Goal: Task Accomplishment & Management: Use online tool/utility

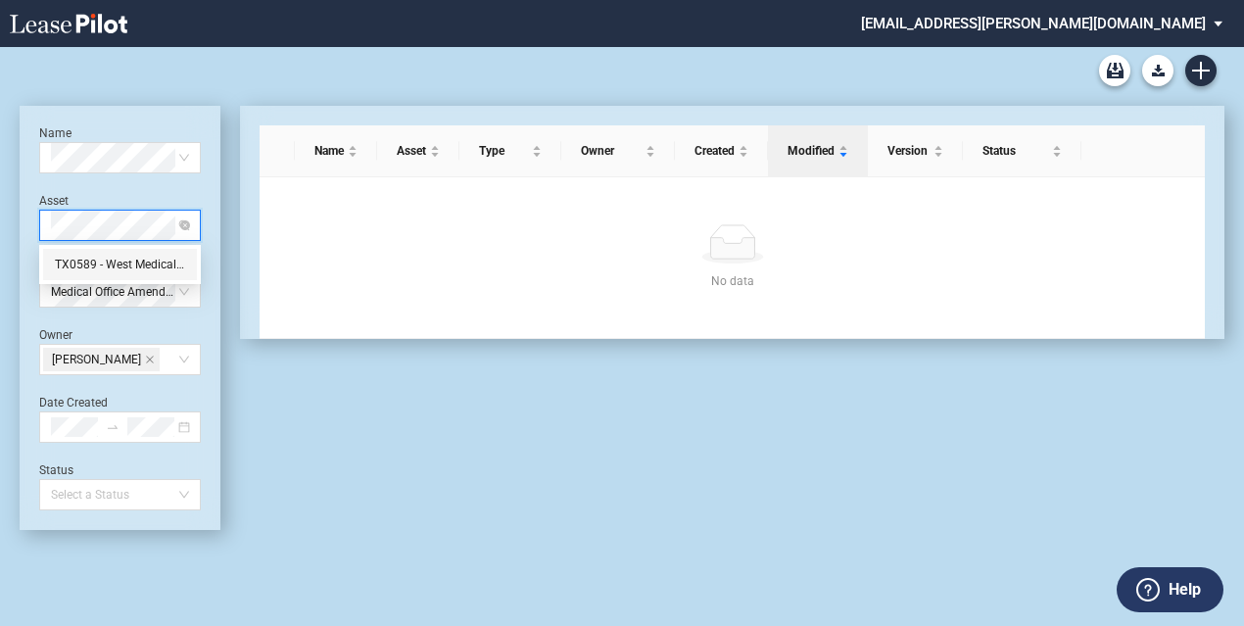
click at [129, 270] on div "TX0589 - West Medical 1" at bounding box center [120, 265] width 130 height 20
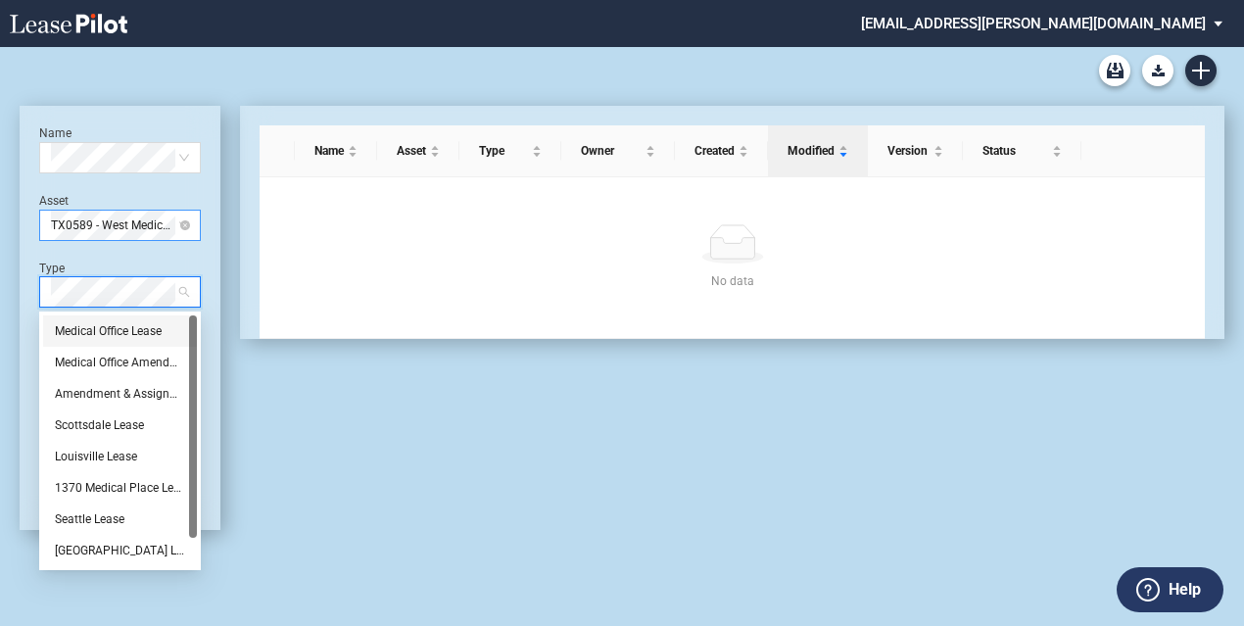
click at [127, 334] on div "Medical Office Lease" at bounding box center [120, 331] width 130 height 20
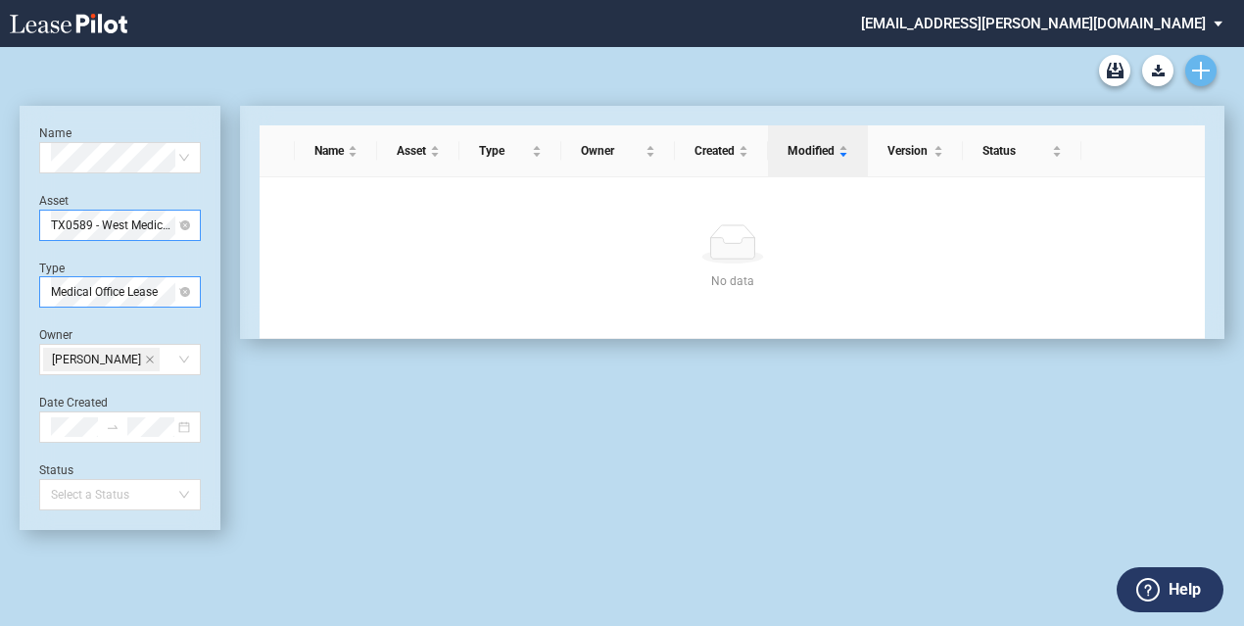
click at [1205, 66] on icon "Create new document" at bounding box center [1202, 71] width 18 height 18
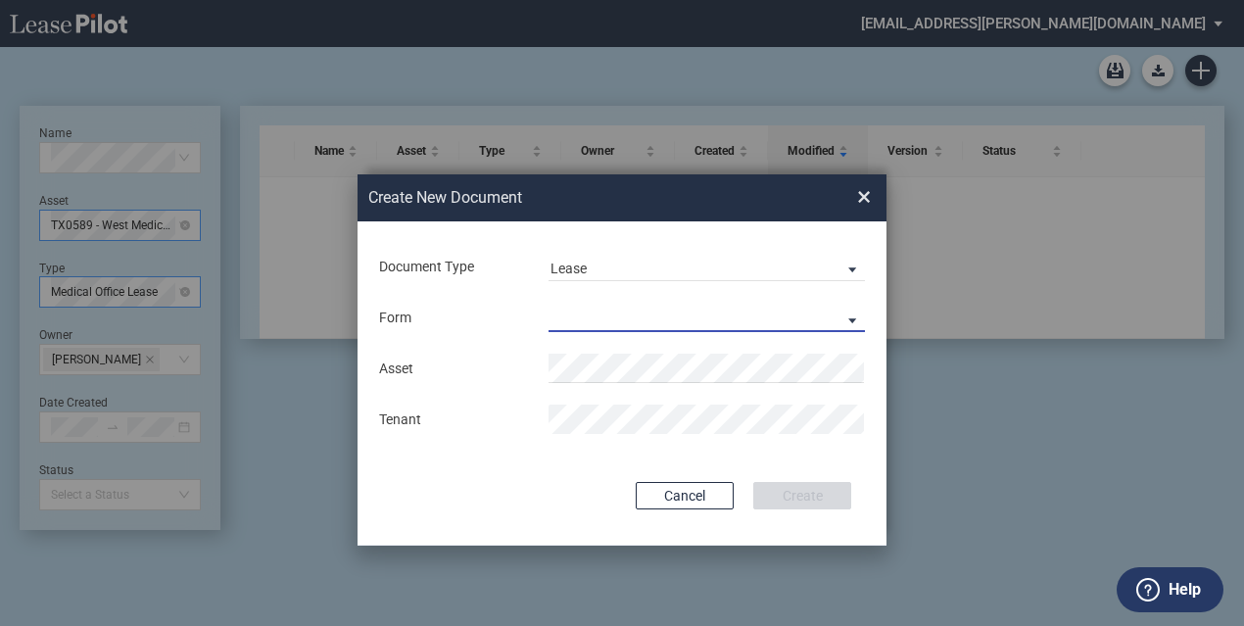
click at [578, 311] on md-select "Medical Office Lease Scottsdale Lease Louisville Lease 1370 Medical Place Lease…" at bounding box center [707, 317] width 317 height 29
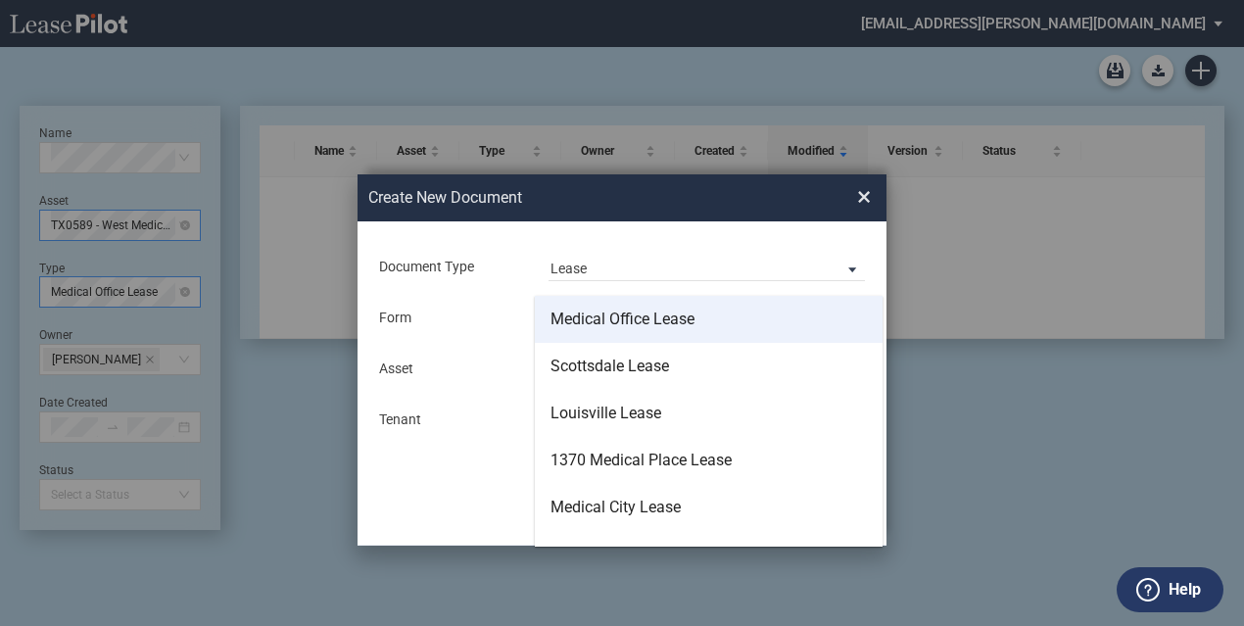
click at [787, 322] on md-option "Medical Office Lease" at bounding box center [709, 319] width 348 height 47
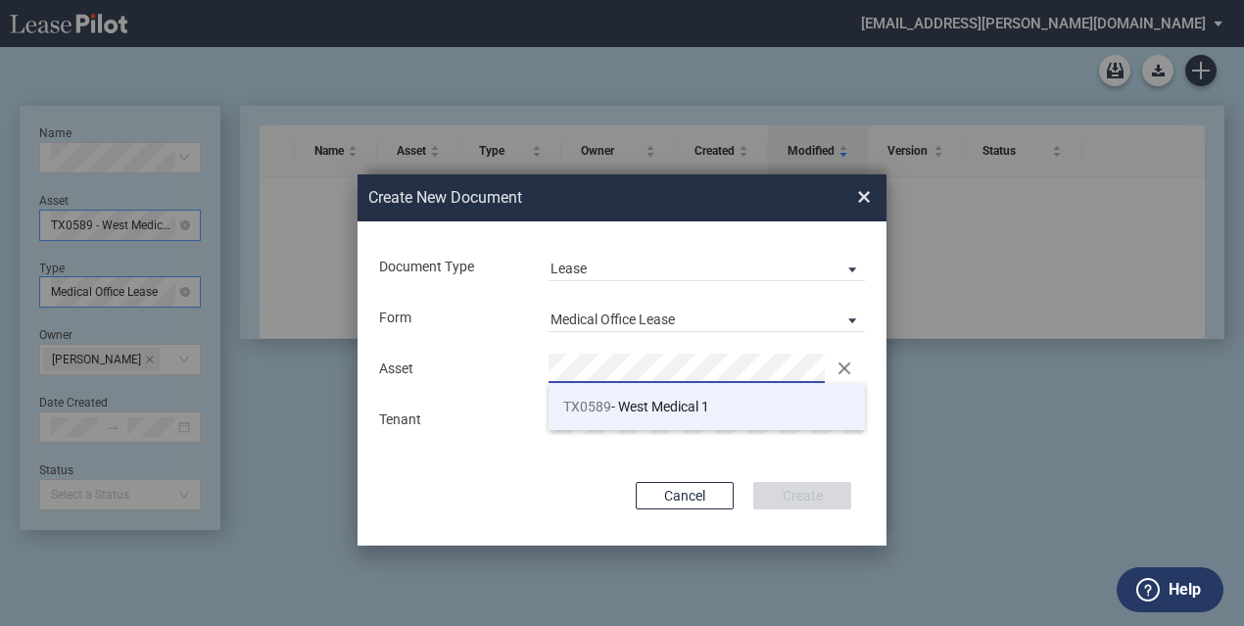
click at [724, 401] on li "TX0589 - West Medical 1" at bounding box center [707, 406] width 317 height 47
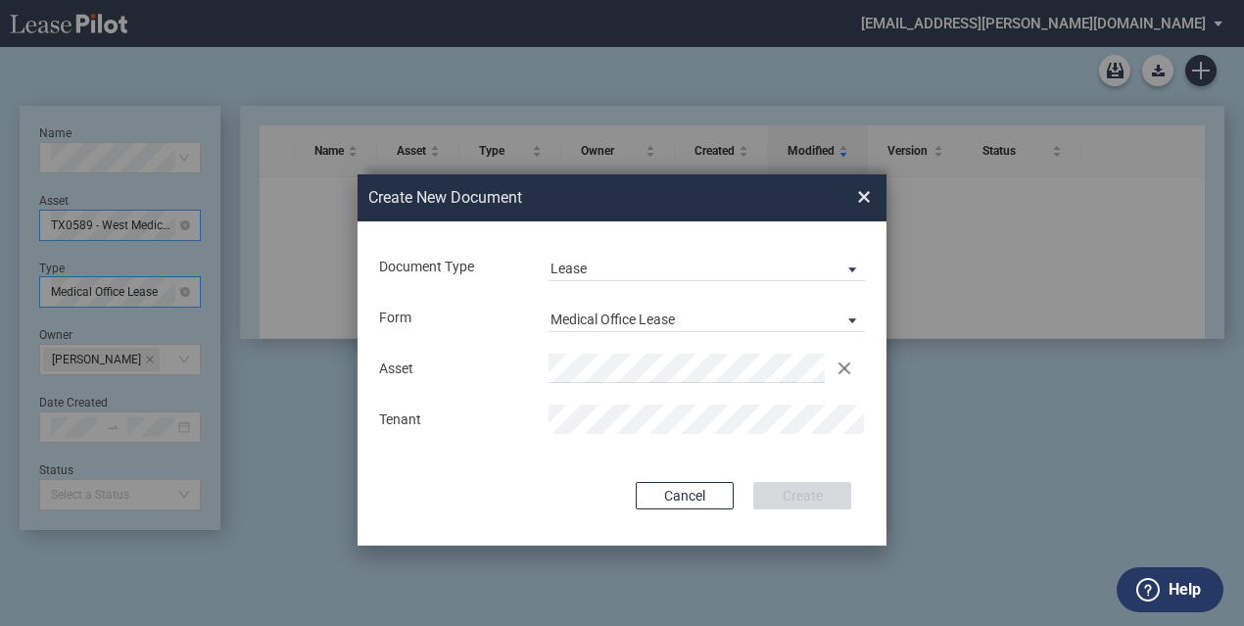
click at [658, 445] on div "Document Type Lease Lease Amendment Deal Type Office Deal Type Office Form Medi…" at bounding box center [622, 383] width 529 height 324
click at [740, 471] on div "Document Type Lease Lease Amendment Deal Type Office Deal Type Office Form Medi…" at bounding box center [622, 383] width 529 height 324
click at [783, 497] on button "Create" at bounding box center [803, 495] width 98 height 27
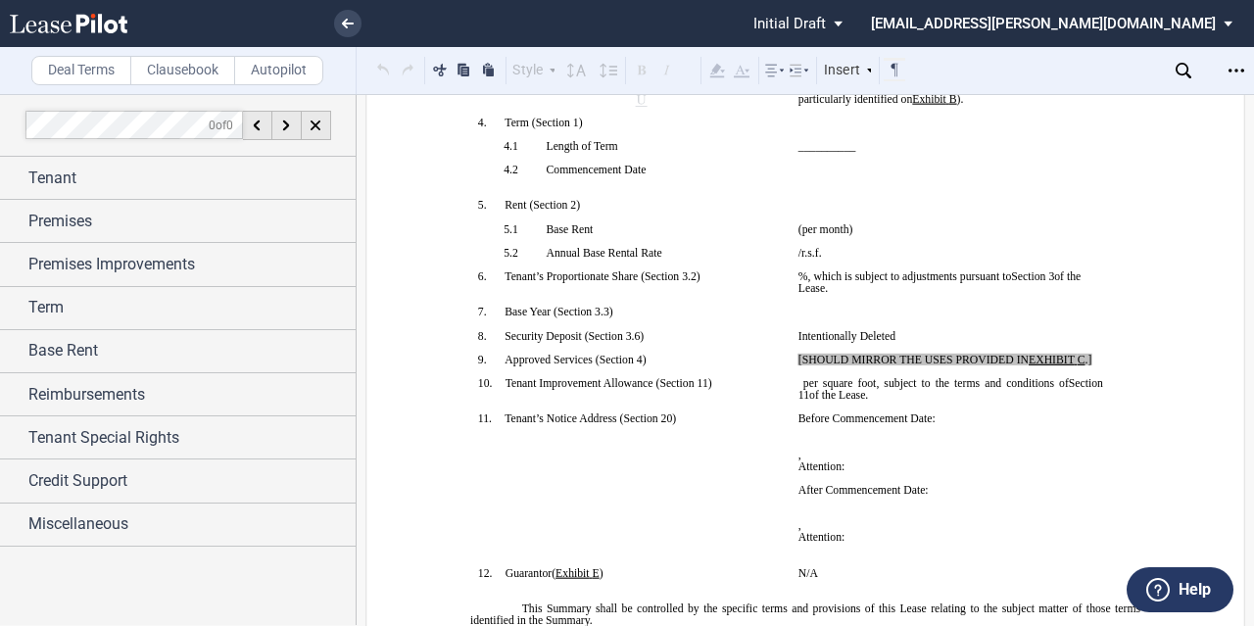
scroll to position [392, 0]
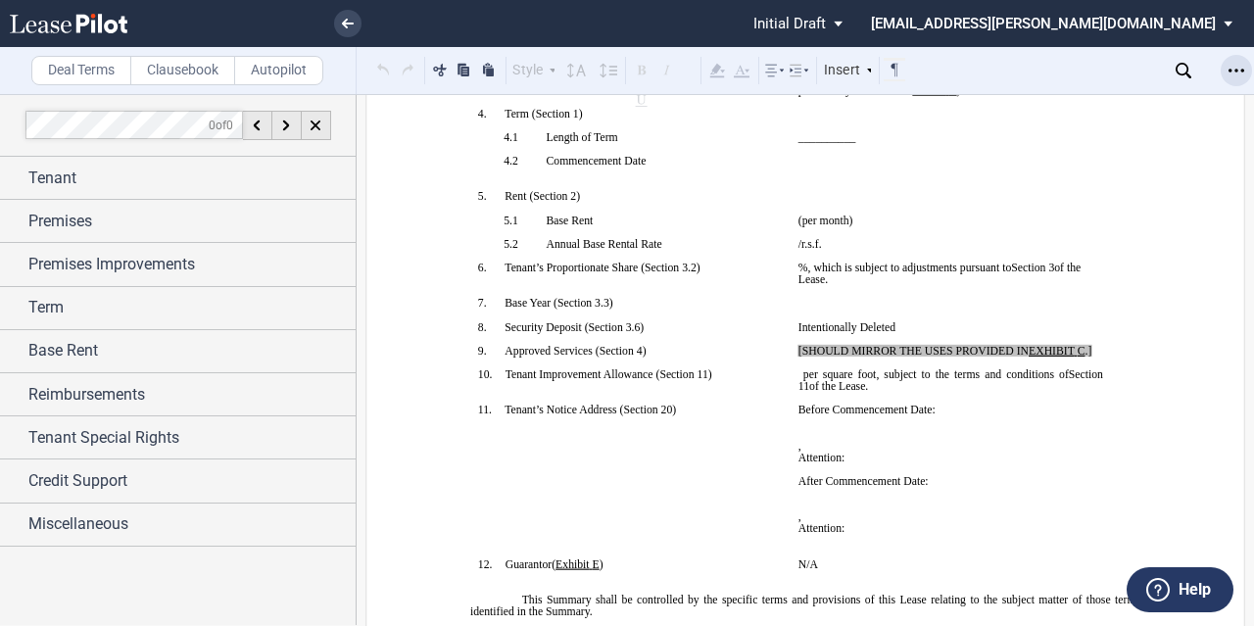
click at [1243, 69] on icon "Open Lease options menu" at bounding box center [1237, 71] width 16 height 16
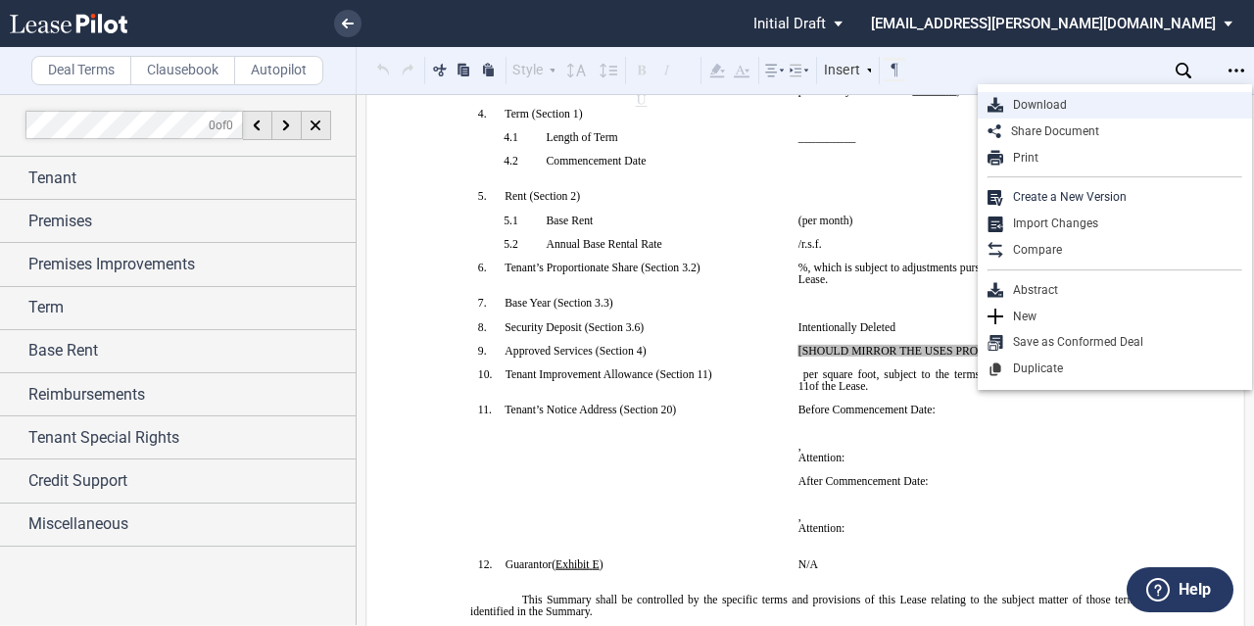
click at [1064, 101] on div "Download" at bounding box center [1122, 105] width 239 height 17
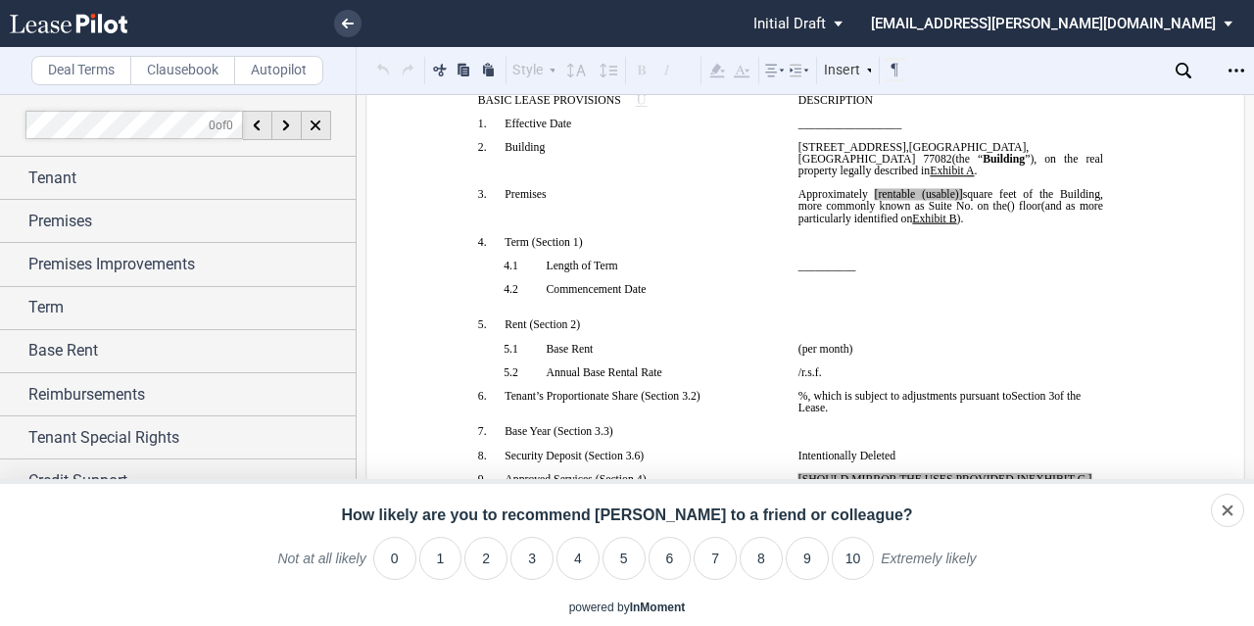
scroll to position [98, 0]
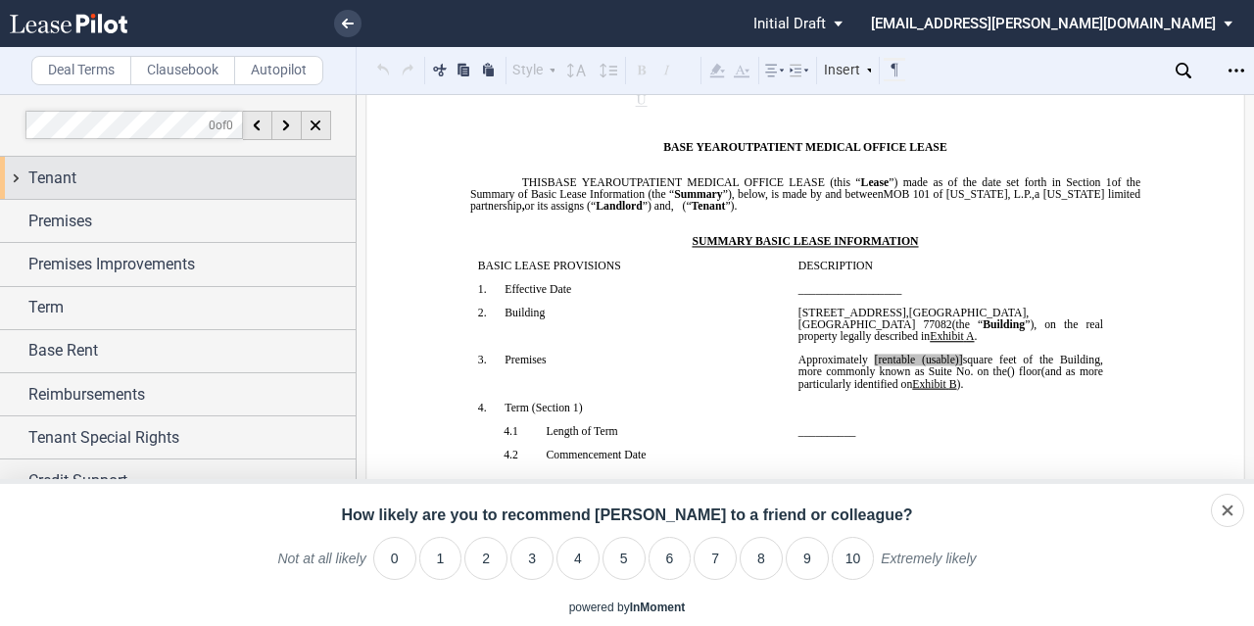
click at [47, 182] on span "Tenant" at bounding box center [52, 179] width 48 height 24
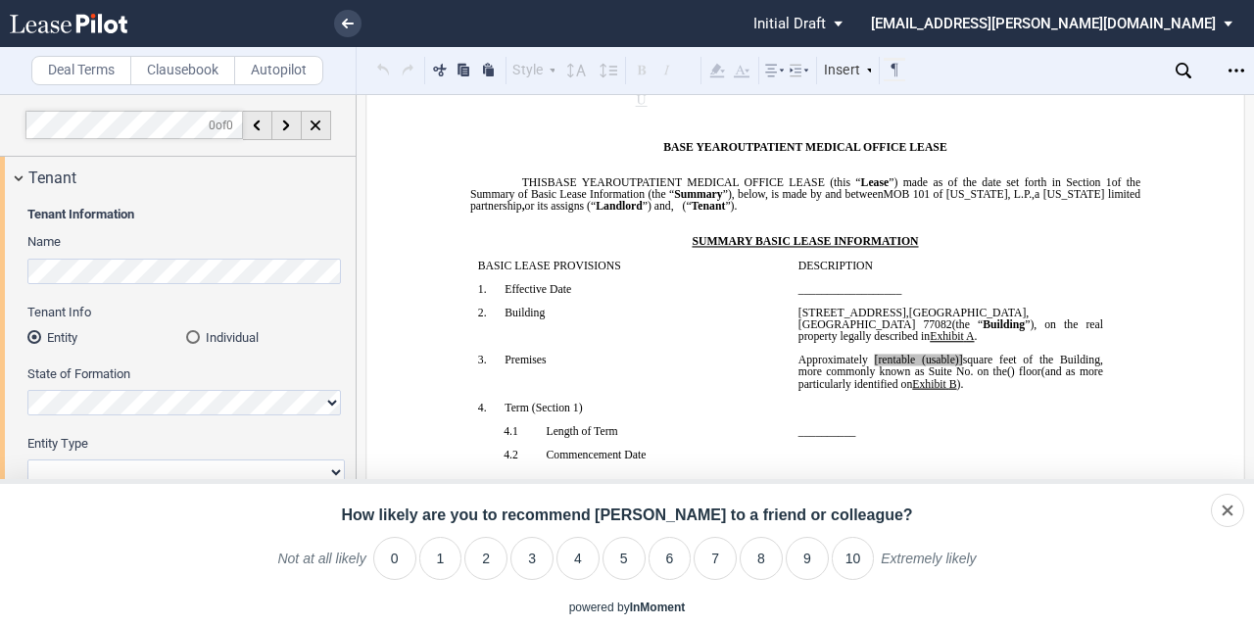
click at [198, 334] on md-radio-button "Individual" at bounding box center [265, 337] width 159 height 18
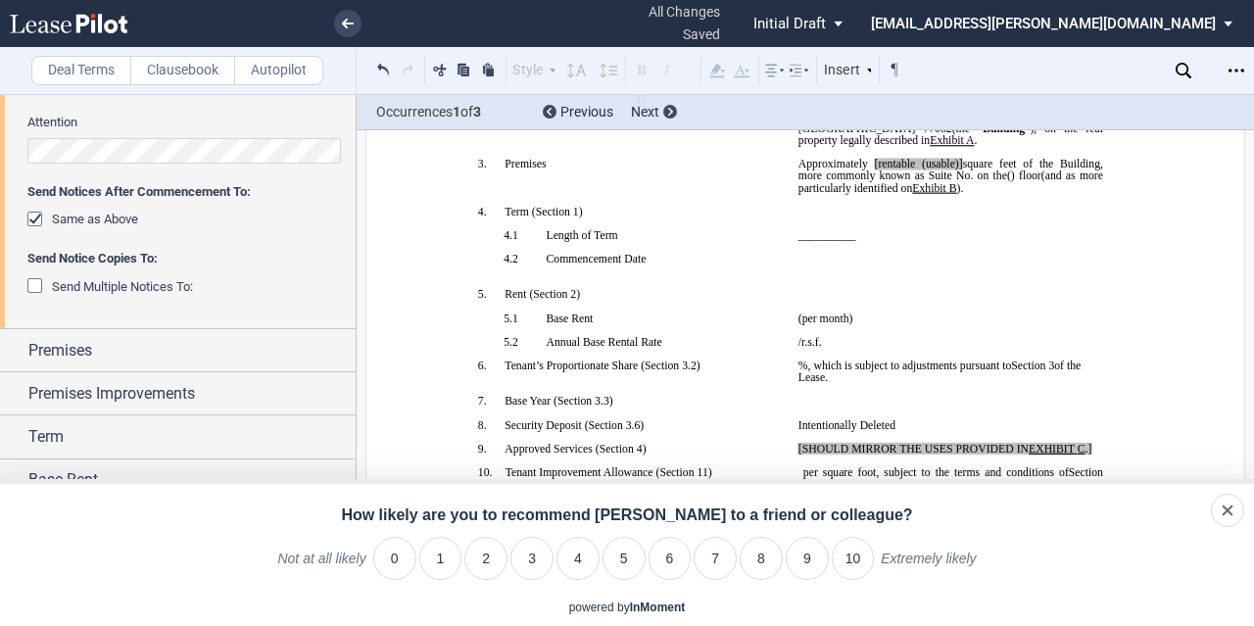
scroll to position [490, 0]
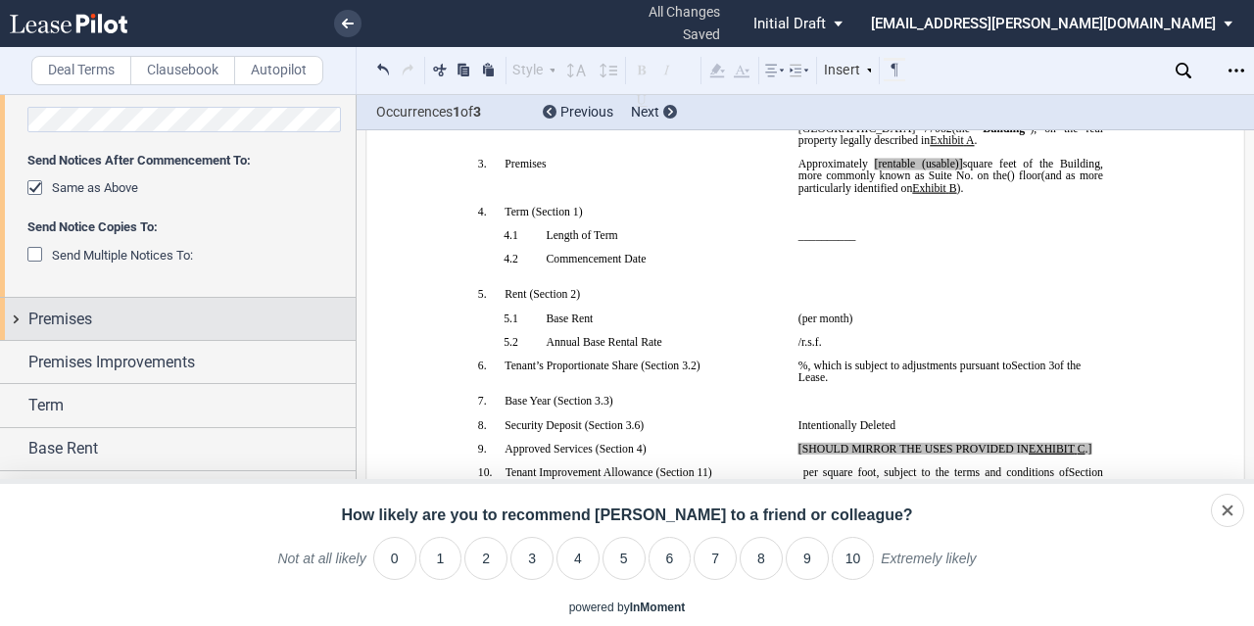
click at [159, 328] on div "Premises" at bounding box center [191, 320] width 327 height 24
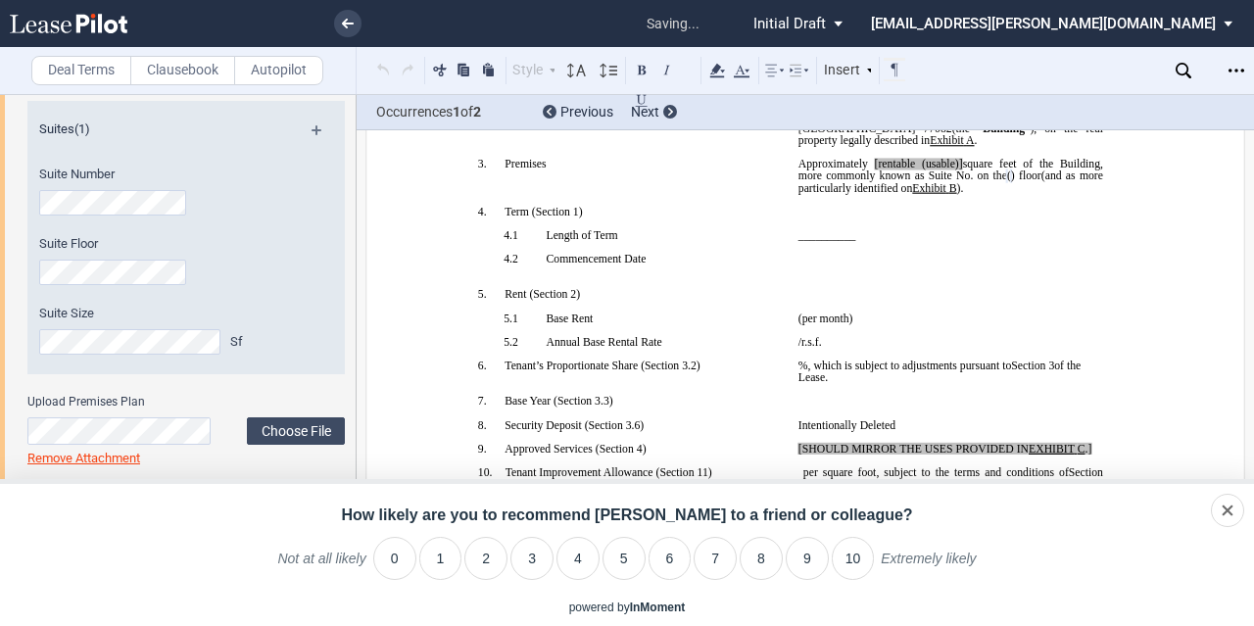
scroll to position [784, 0]
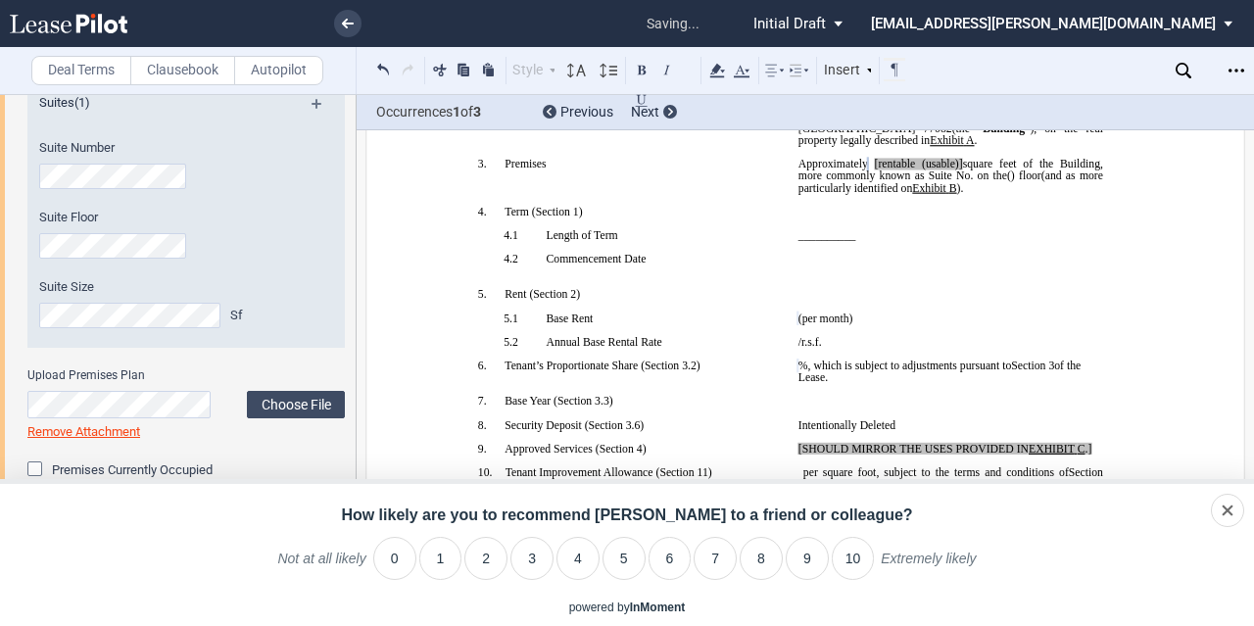
click at [169, 359] on div "Suites (1) Suite Number Suite Floor Suite Size Sf" at bounding box center [185, 223] width 317 height 287
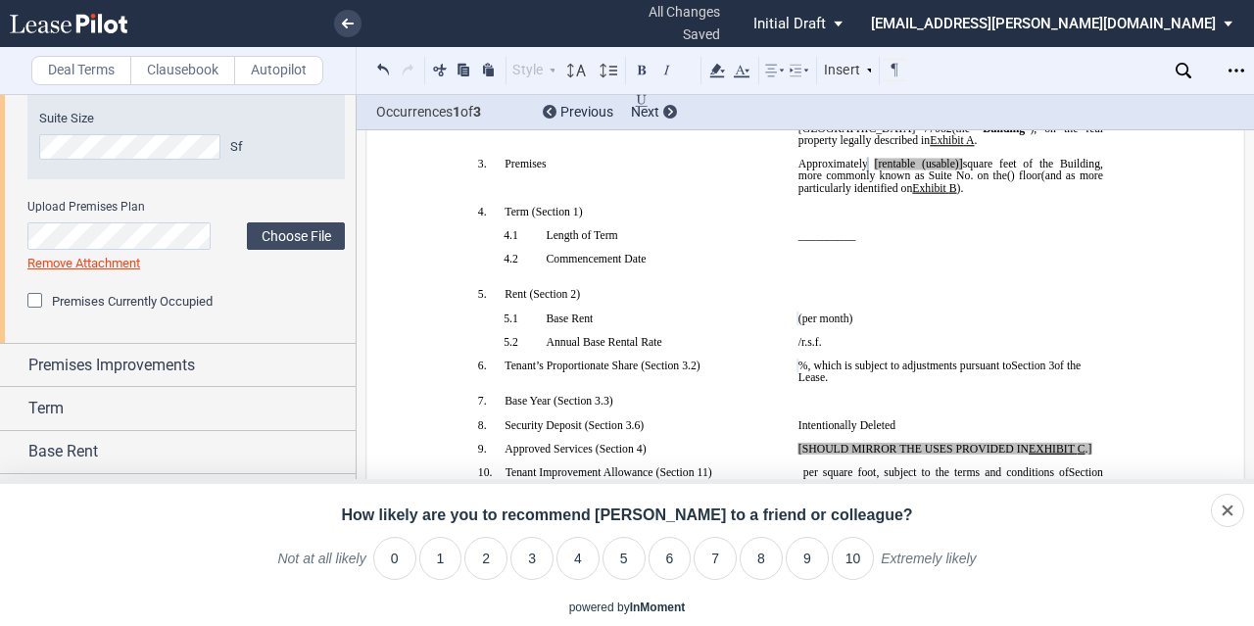
scroll to position [970, 0]
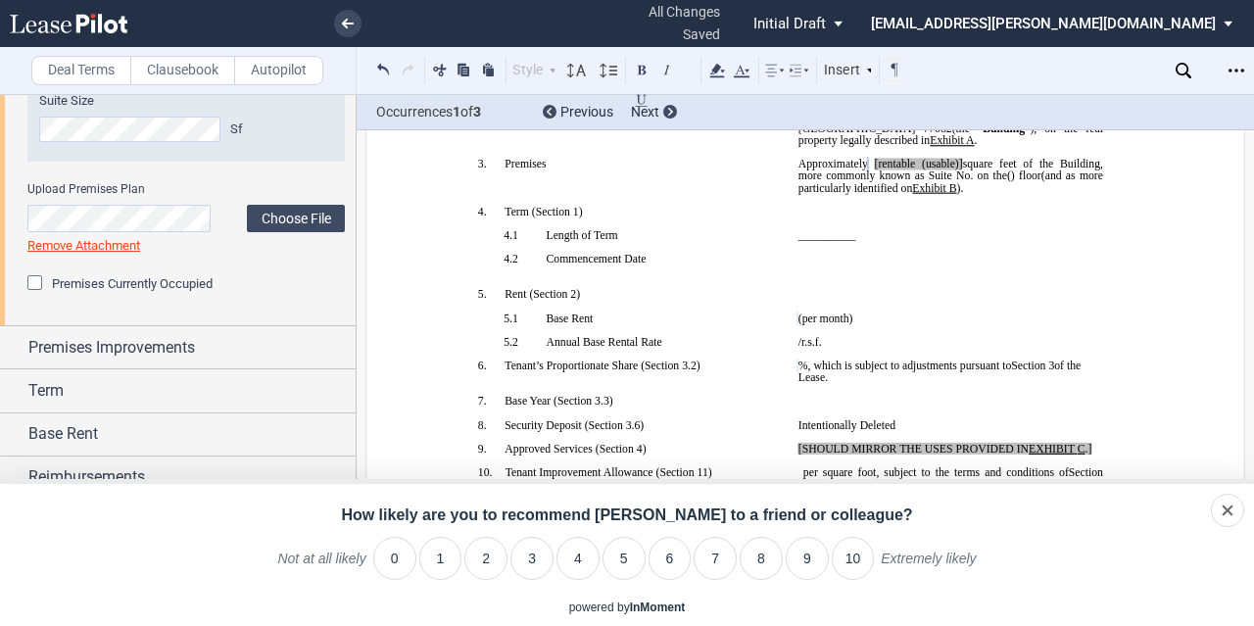
click at [169, 359] on div "Premises Improvements" at bounding box center [178, 347] width 356 height 42
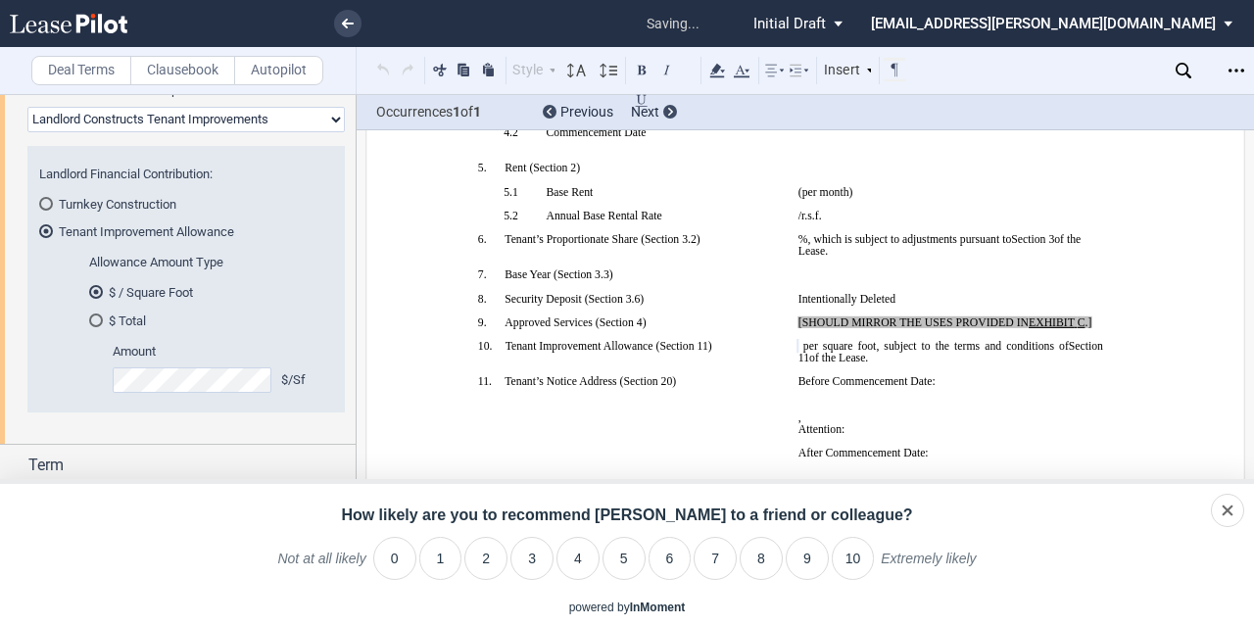
scroll to position [504, 0]
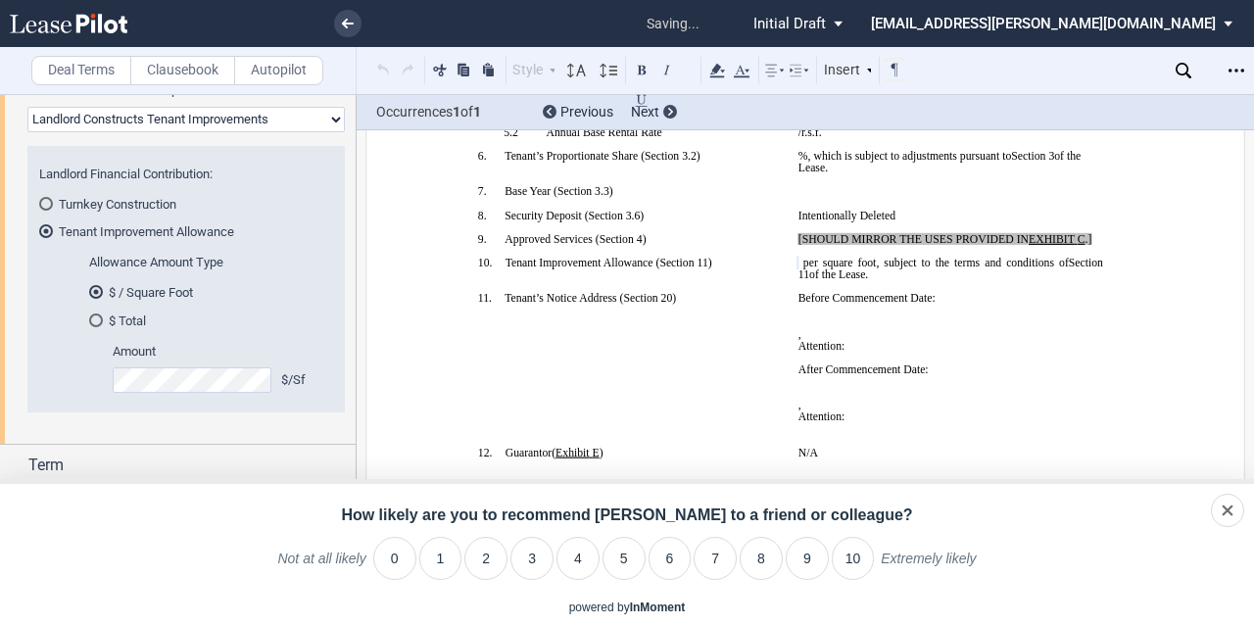
click at [239, 309] on md-radio-group "$ / Square Foot $ Total" at bounding box center [205, 305] width 232 height 45
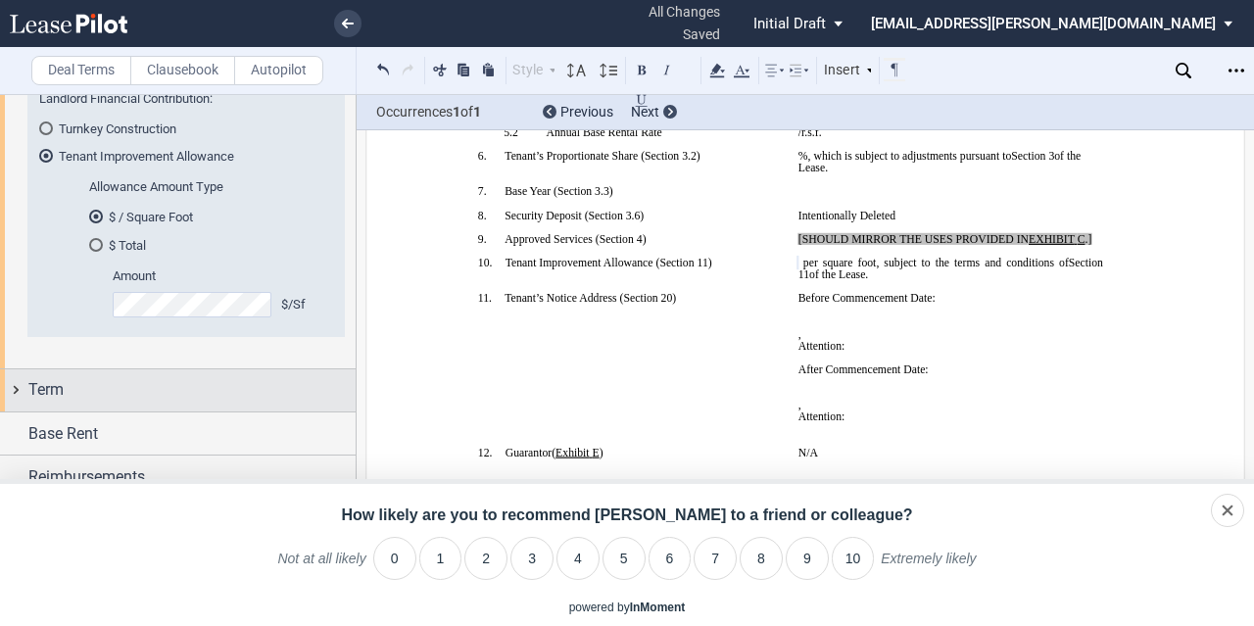
click at [156, 402] on div "Term" at bounding box center [178, 390] width 356 height 42
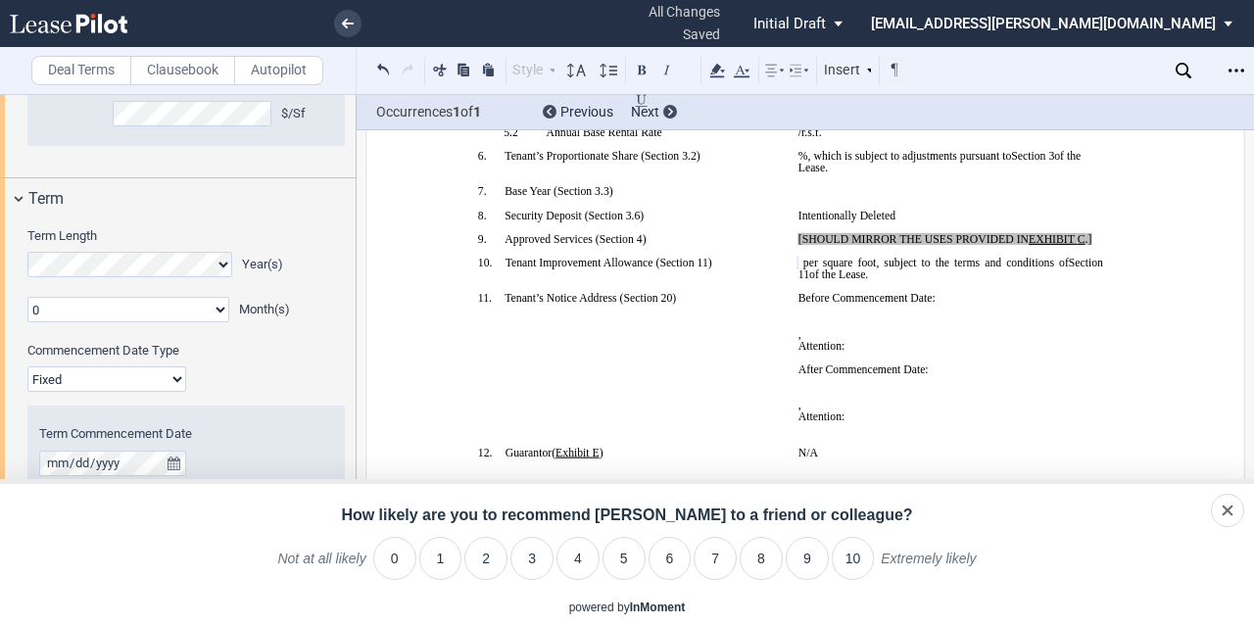
scroll to position [1535, 0]
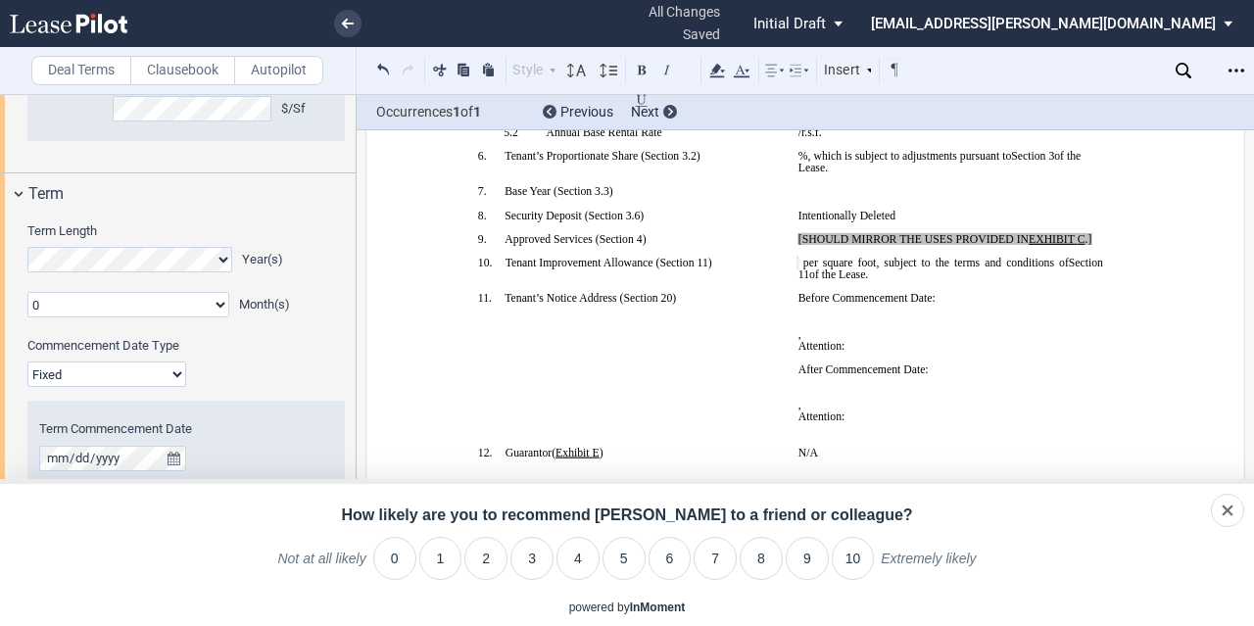
click at [106, 300] on select "0 1 2 3 4 5 6 7 8 9 10 11" at bounding box center [128, 304] width 202 height 25
click at [86, 301] on select "0 1 2 3 4 5 6 7 8 9 10 11" at bounding box center [128, 304] width 202 height 25
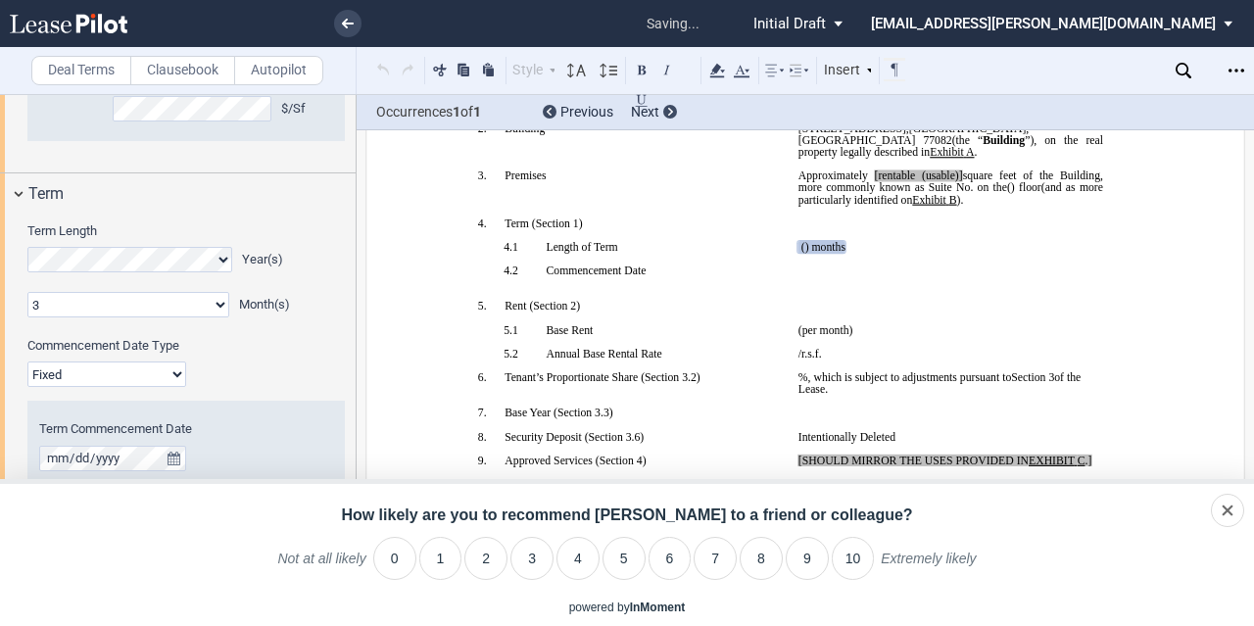
scroll to position [245, 0]
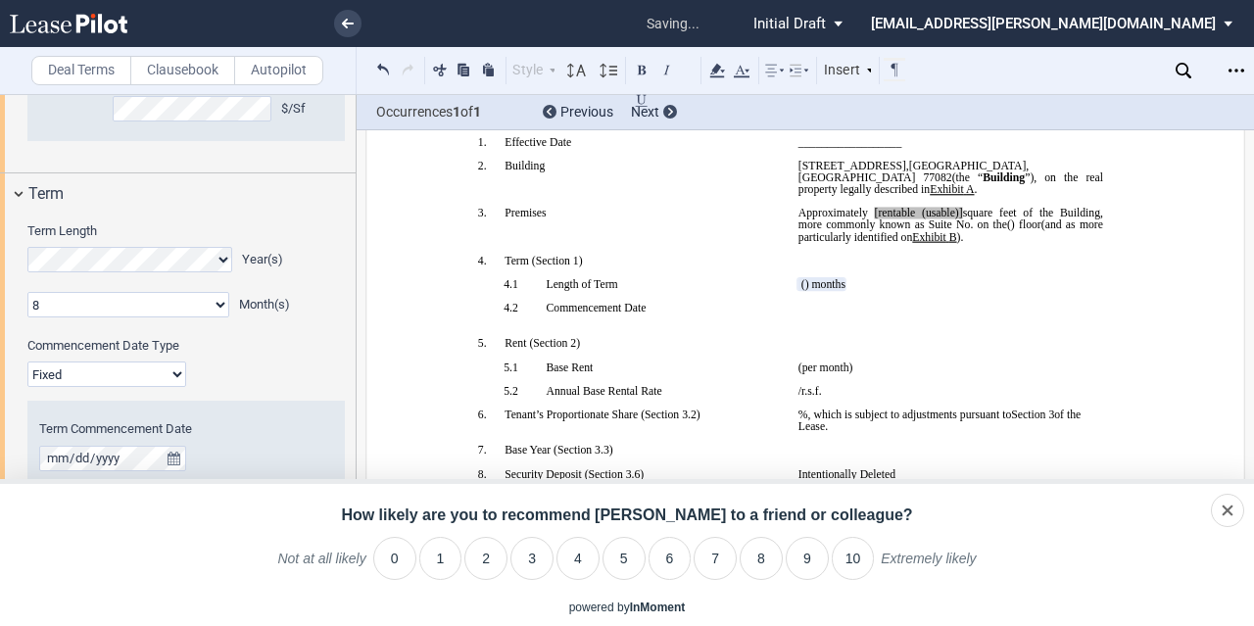
click at [44, 302] on select "0 1 2 3 4 5 6 7 8 9 10 11" at bounding box center [128, 304] width 202 height 25
click at [55, 300] on select "0 1 2 3 4 5 6 7 8 9 10 11" at bounding box center [128, 304] width 202 height 25
click at [27, 292] on select "0 1 2 3 4 5 6 7 8 9 10 11" at bounding box center [128, 304] width 202 height 25
click at [104, 303] on select "0 1 2 3 4 5 6 7 8 9 10 11" at bounding box center [128, 304] width 202 height 25
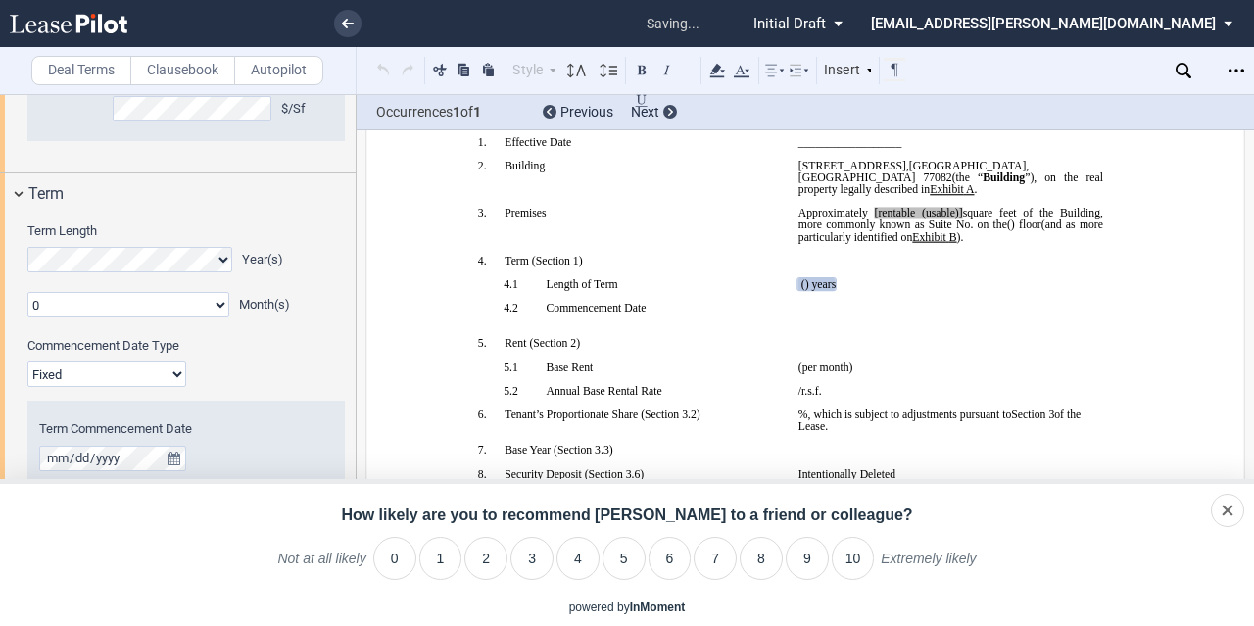
select select "number:2"
click at [27, 292] on select "0 1 2 3 4 5 6 7 8 9 10 11" at bounding box center [128, 304] width 202 height 25
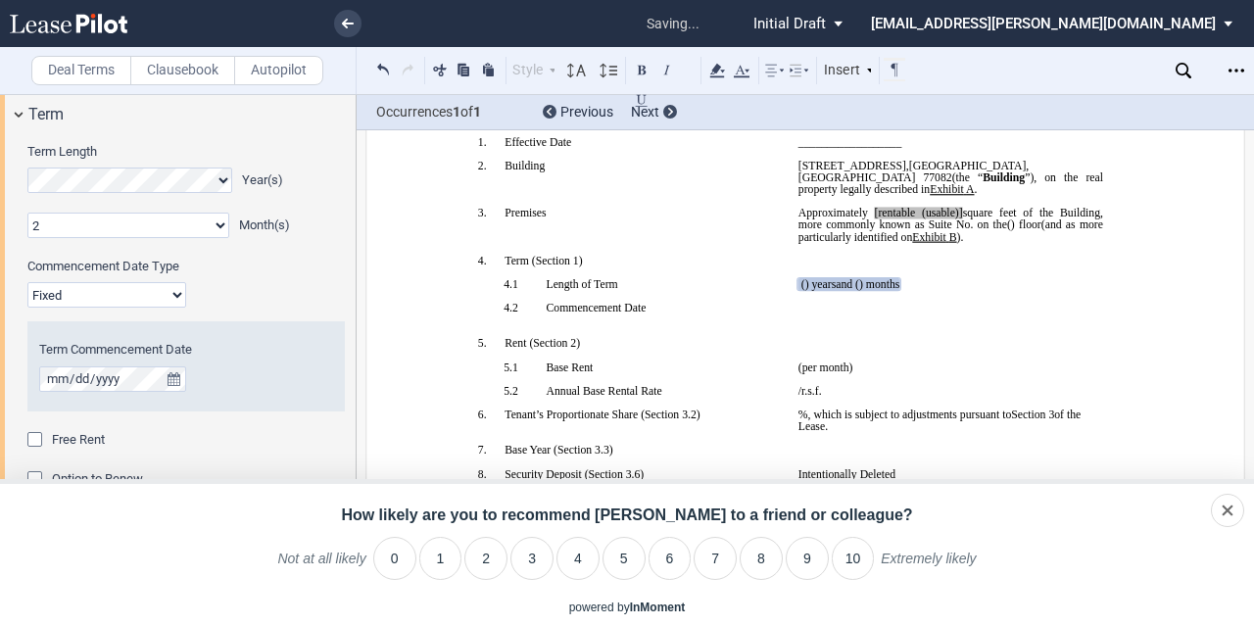
scroll to position [1633, 0]
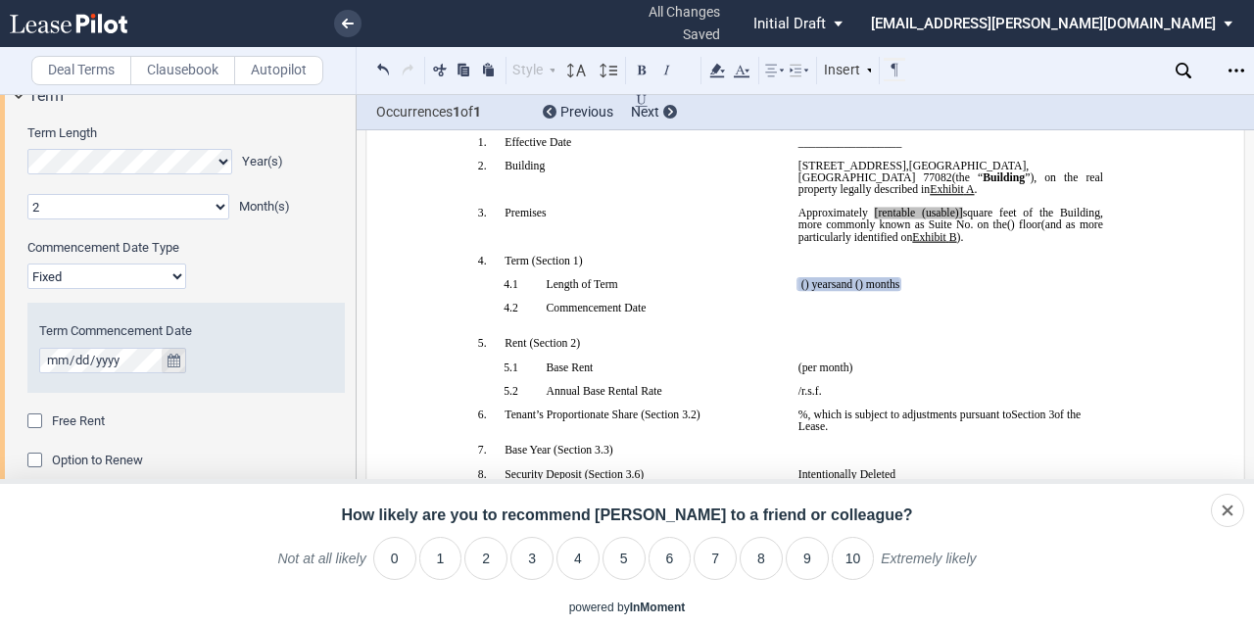
click at [174, 356] on icon "true" at bounding box center [174, 361] width 13 height 14
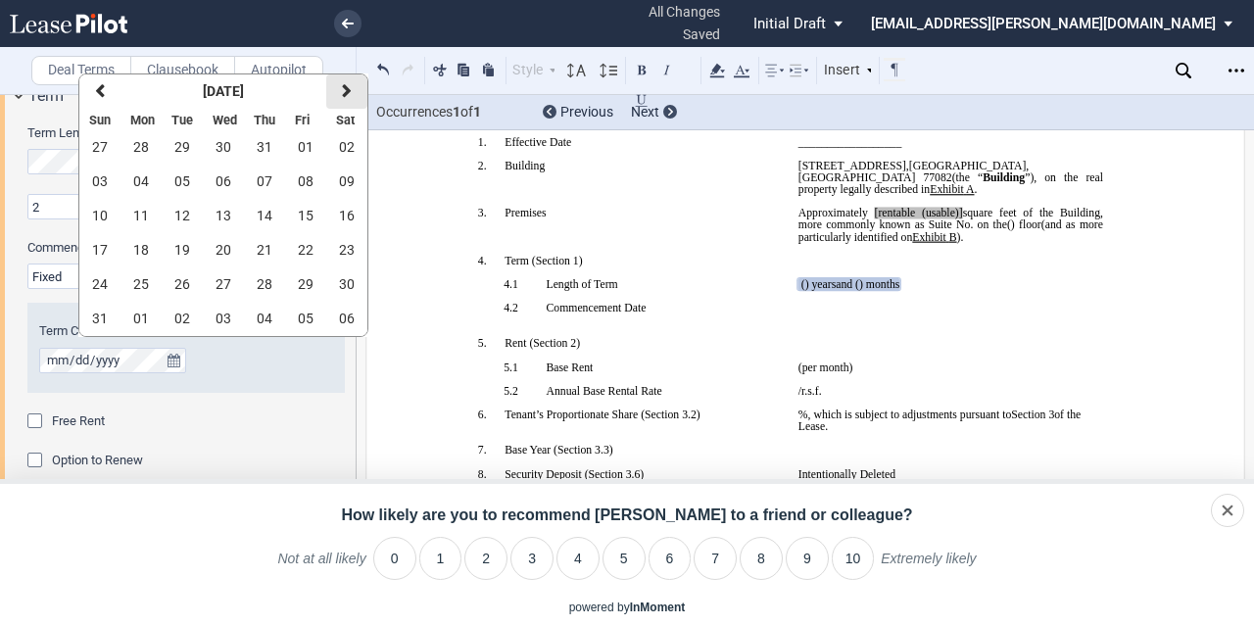
click at [343, 85] on icon "button" at bounding box center [347, 91] width 10 height 16
click at [218, 149] on span "01" at bounding box center [224, 147] width 16 height 16
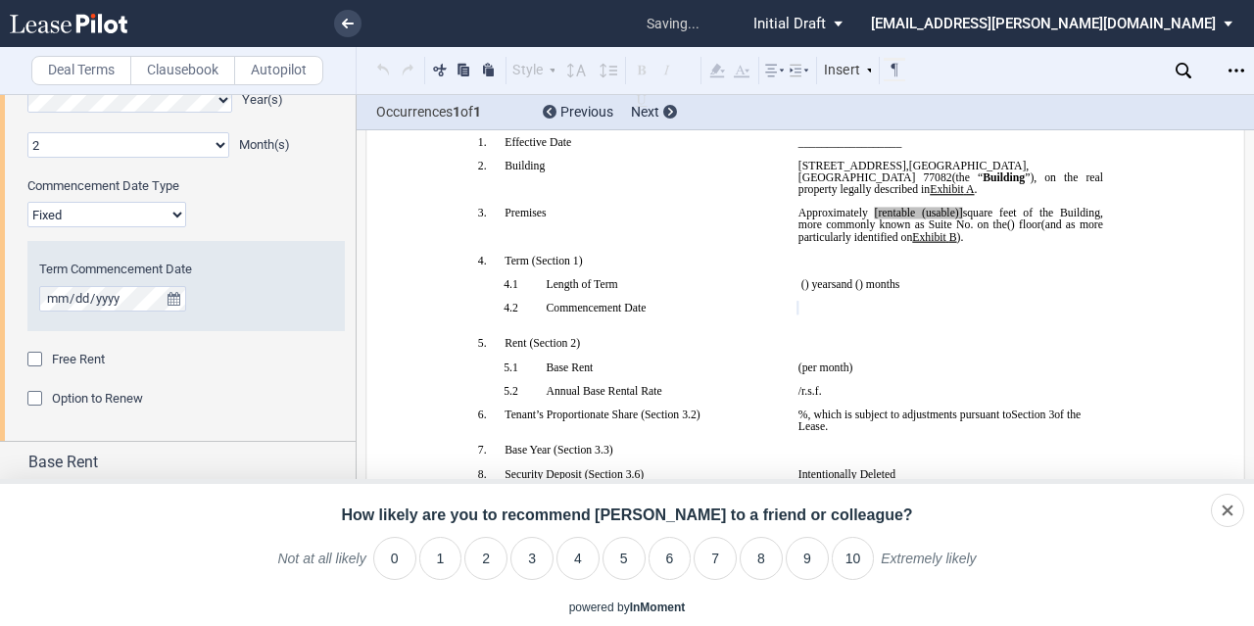
scroll to position [1725, 0]
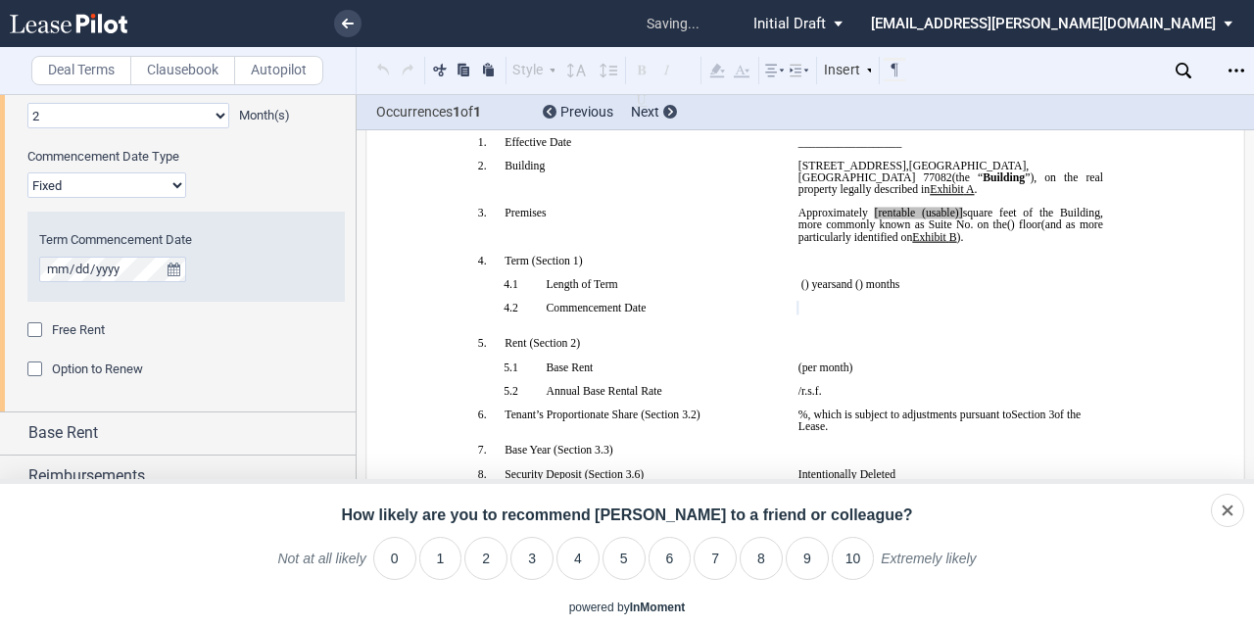
click at [36, 325] on div "Free Rent" at bounding box center [37, 332] width 20 height 20
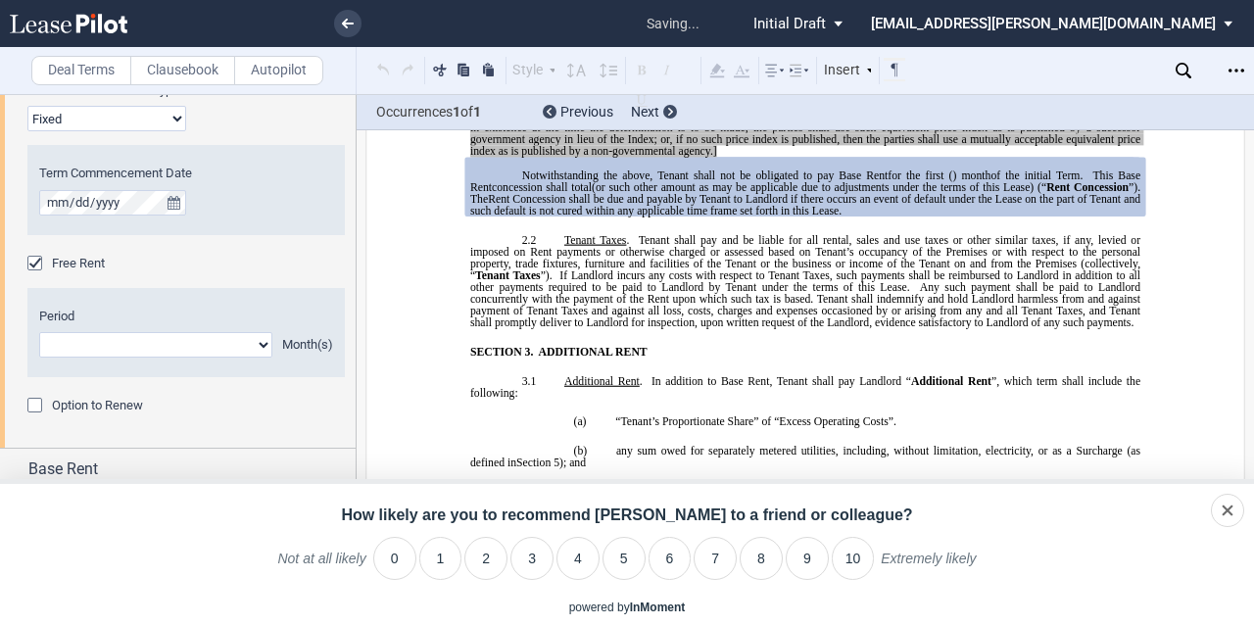
scroll to position [1823, 0]
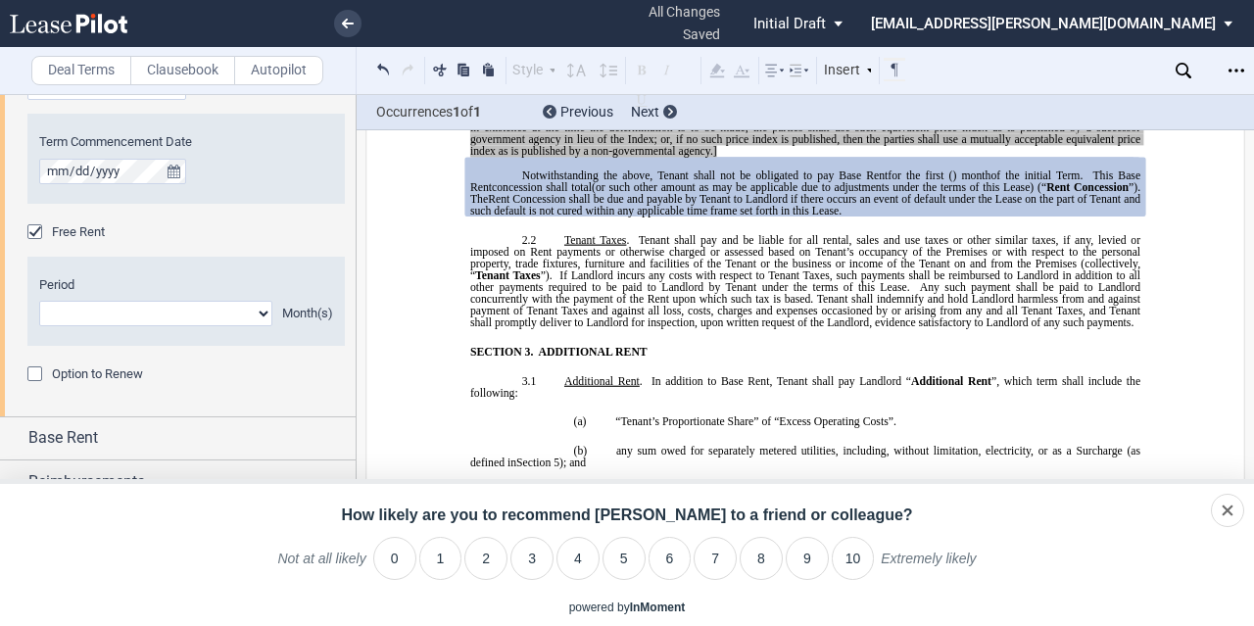
click at [152, 315] on select "1 2 3 4 5 6 7 8 9 10 11" at bounding box center [155, 313] width 233 height 25
select select "number:2"
click at [39, 301] on select "1 2 3 4 5 6 7 8 9 10 11" at bounding box center [155, 313] width 233 height 25
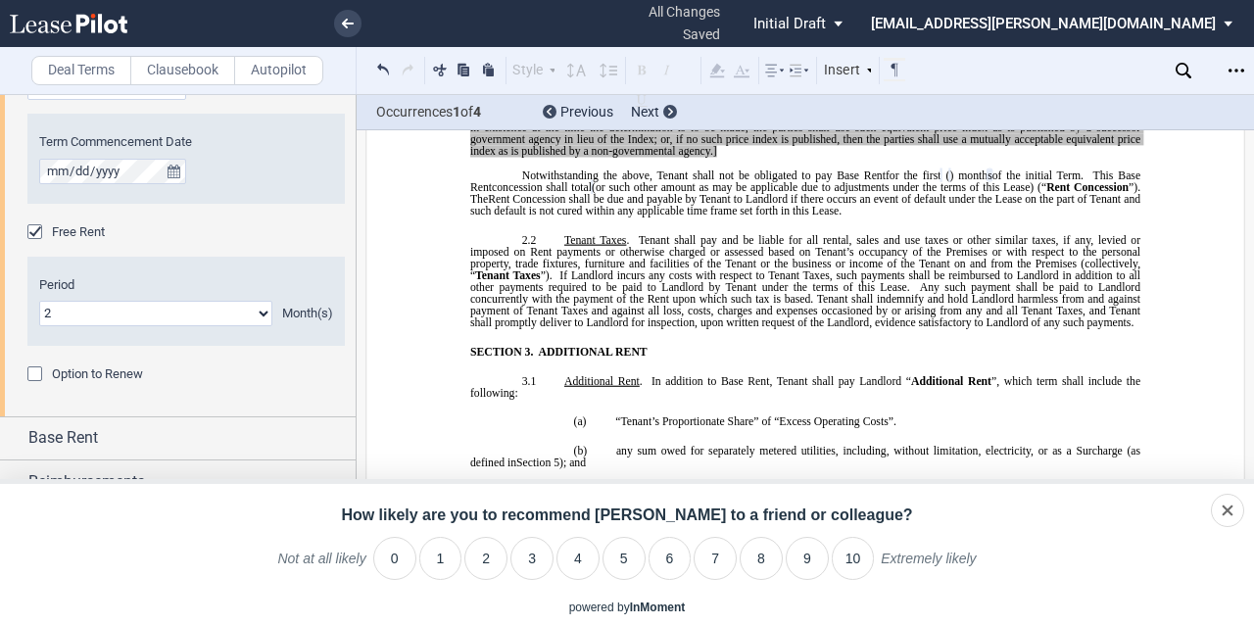
scroll to position [1827, 0]
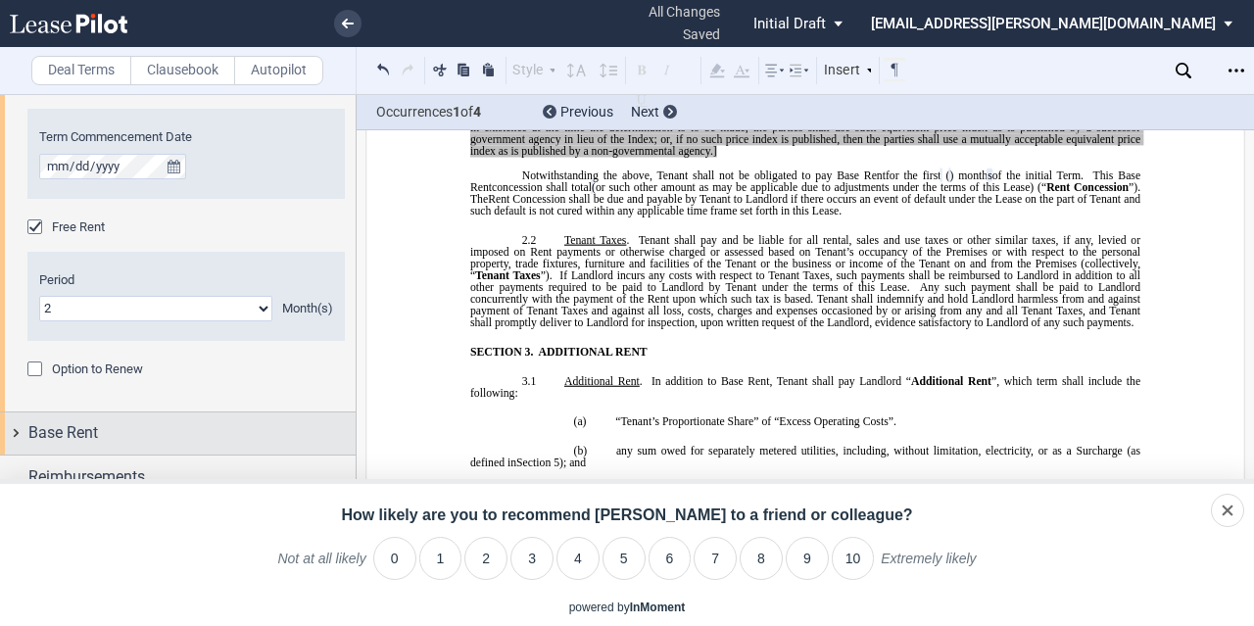
click at [165, 428] on div "Base Rent" at bounding box center [191, 433] width 327 height 24
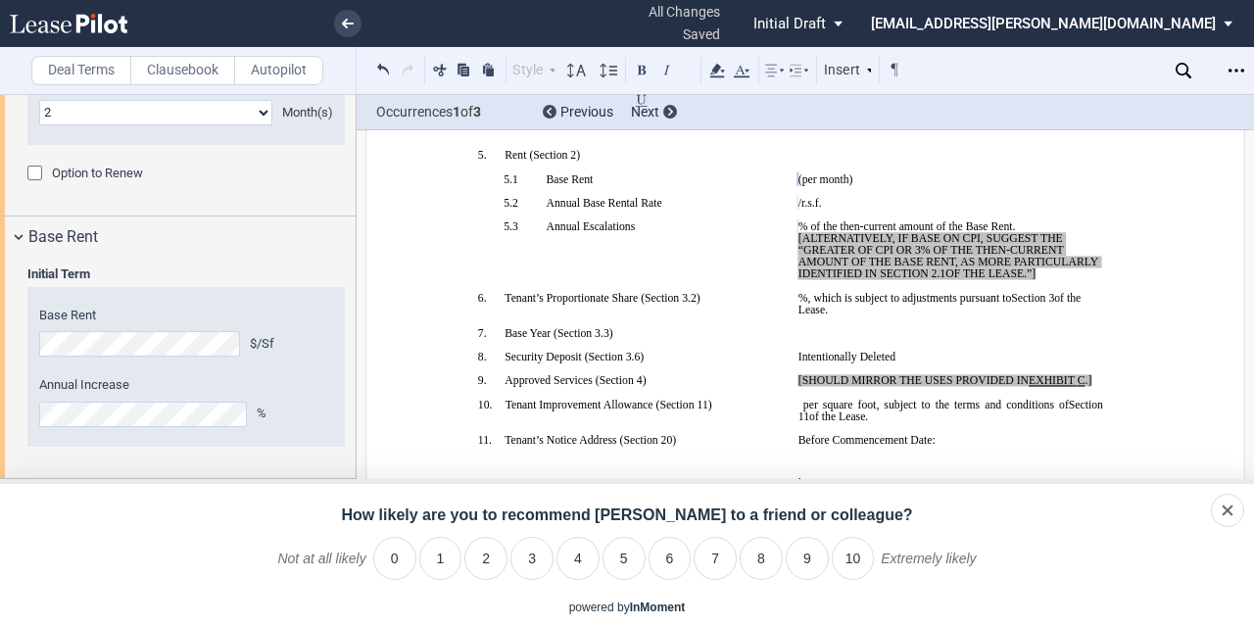
scroll to position [2046, 0]
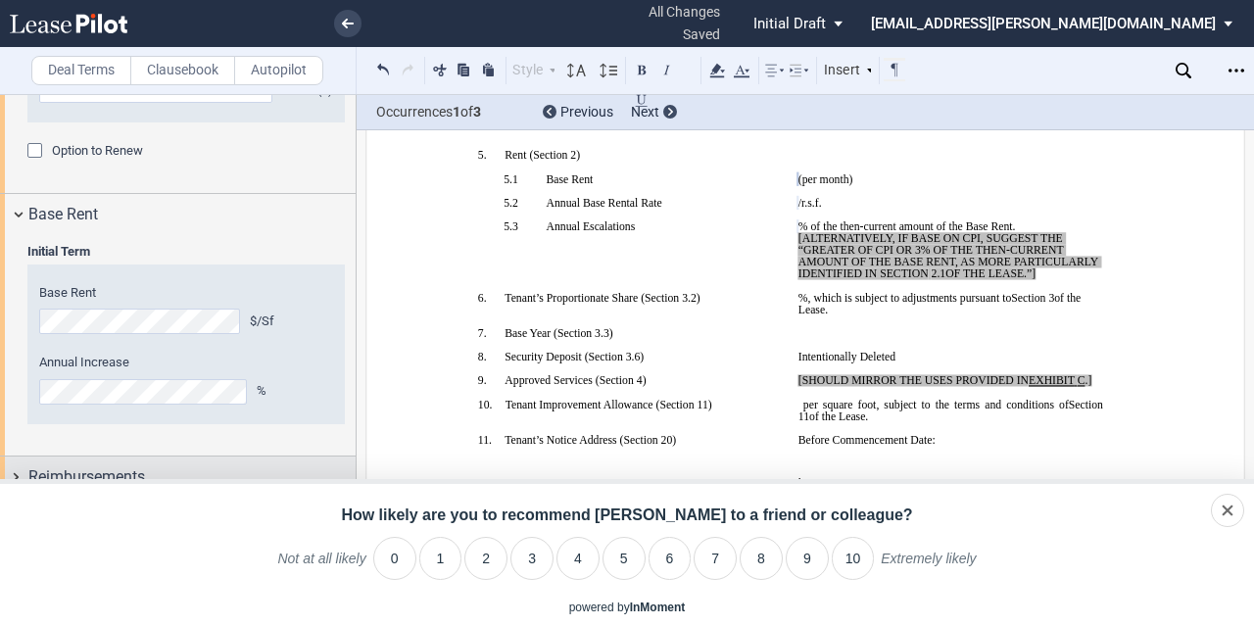
click at [106, 473] on span "Reimbursements" at bounding box center [86, 477] width 117 height 24
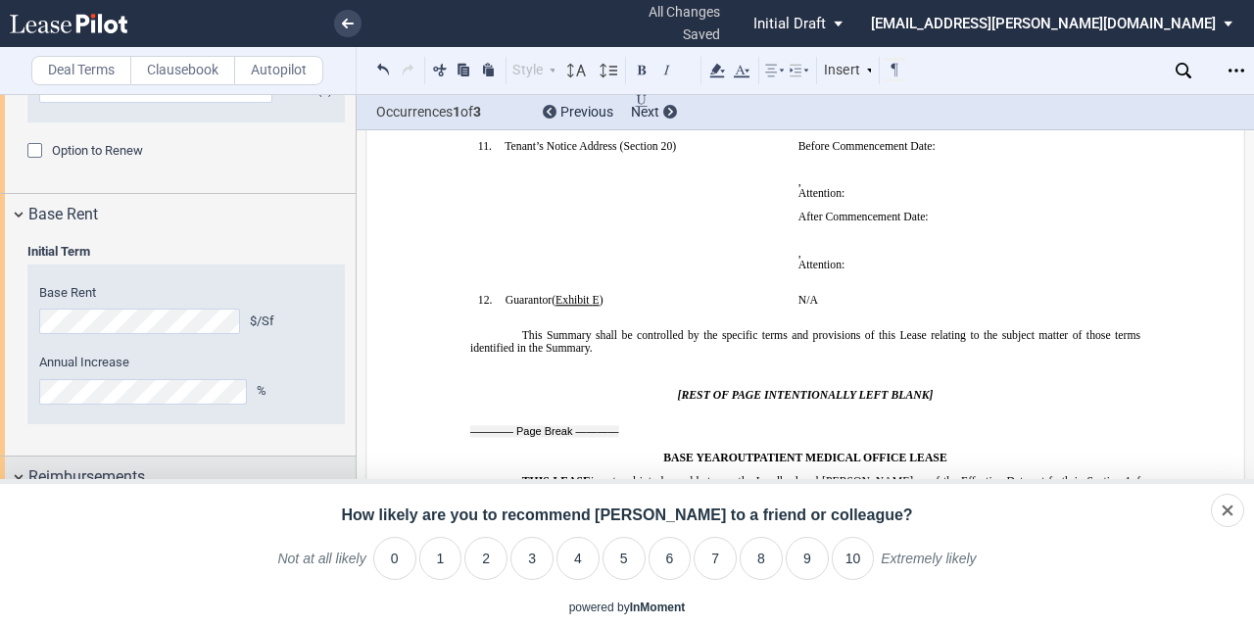
click at [12, 473] on div "Reimbursements" at bounding box center [178, 478] width 356 height 42
click at [1164, 512] on icon "Close survey" at bounding box center [1163, 511] width 11 height 11
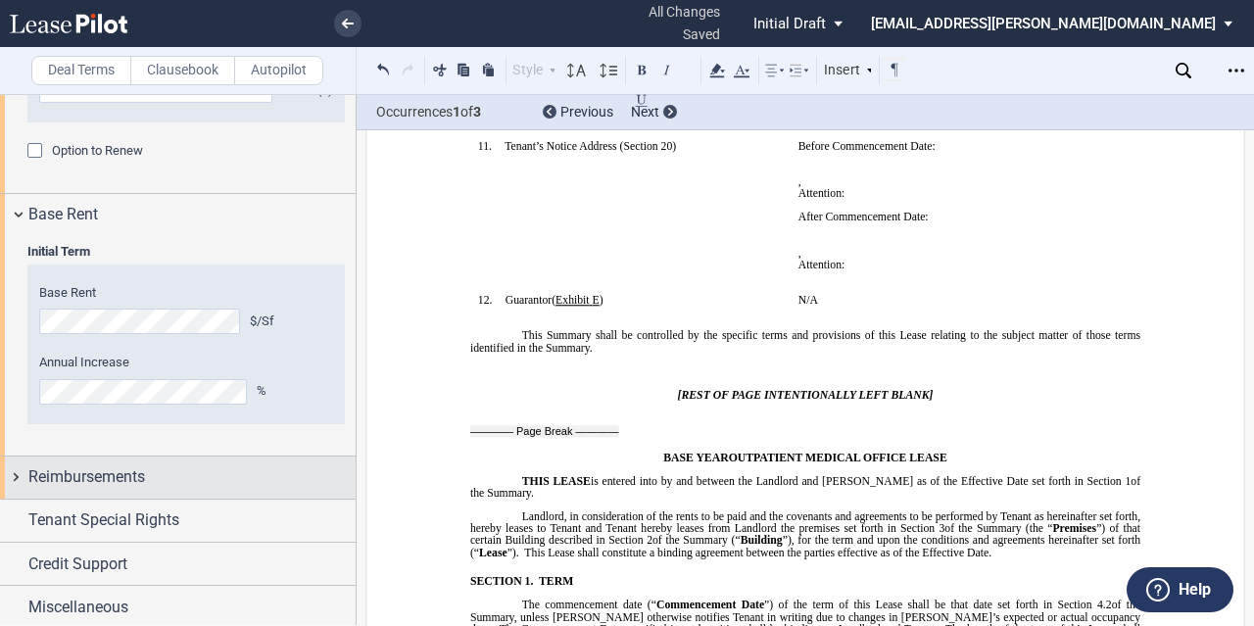
click at [96, 479] on span "Reimbursements" at bounding box center [86, 477] width 117 height 24
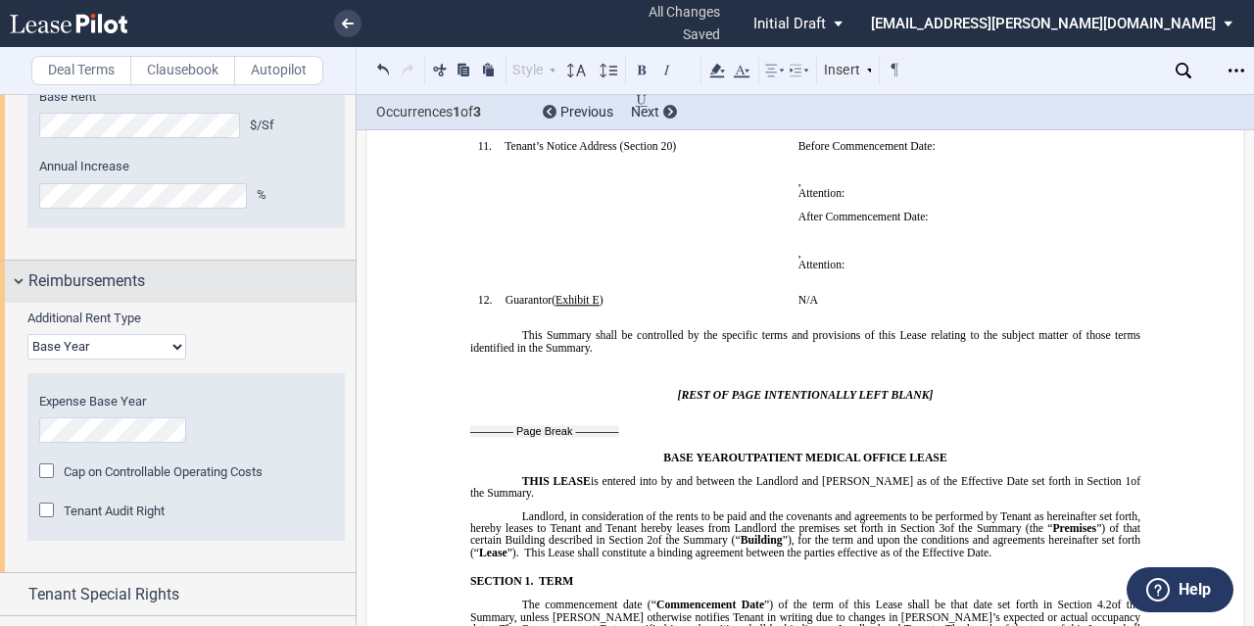
scroll to position [2316, 0]
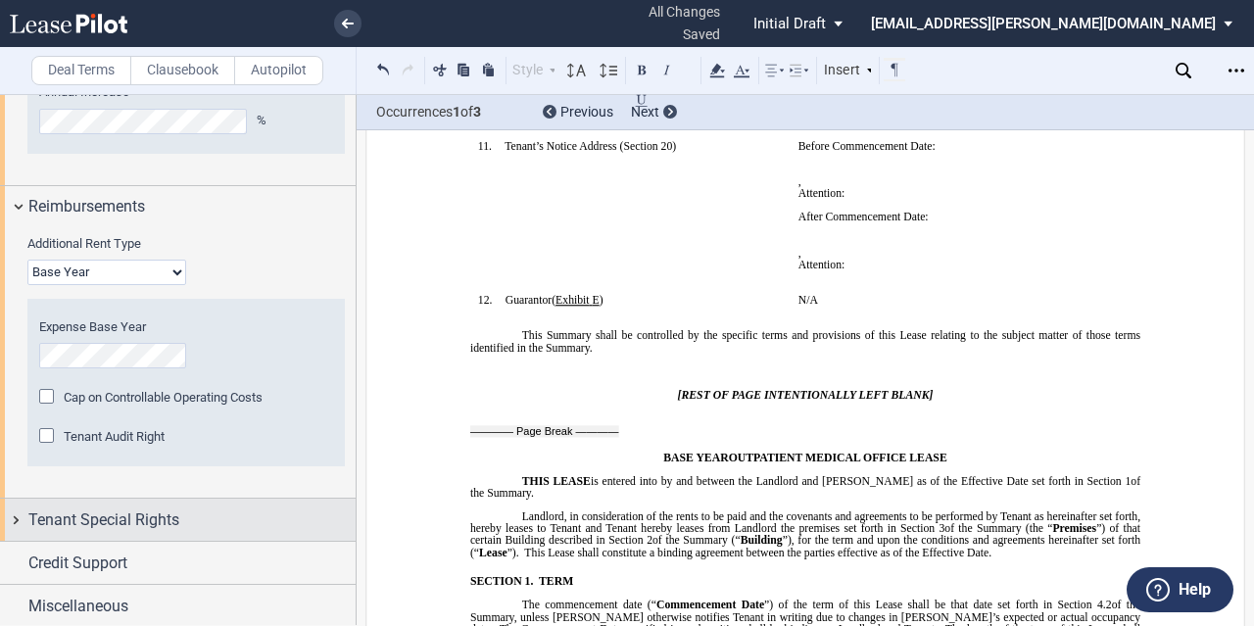
click at [128, 518] on span "Tenant Special Rights" at bounding box center [103, 521] width 151 height 24
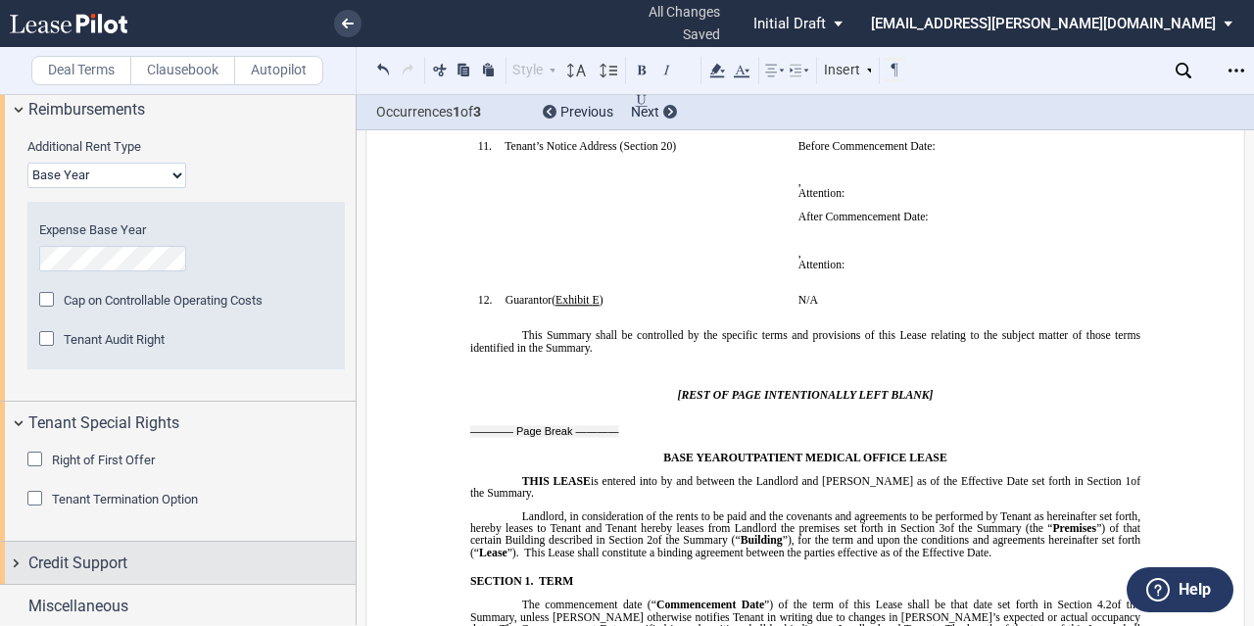
click at [113, 567] on span "Credit Support" at bounding box center [77, 564] width 99 height 24
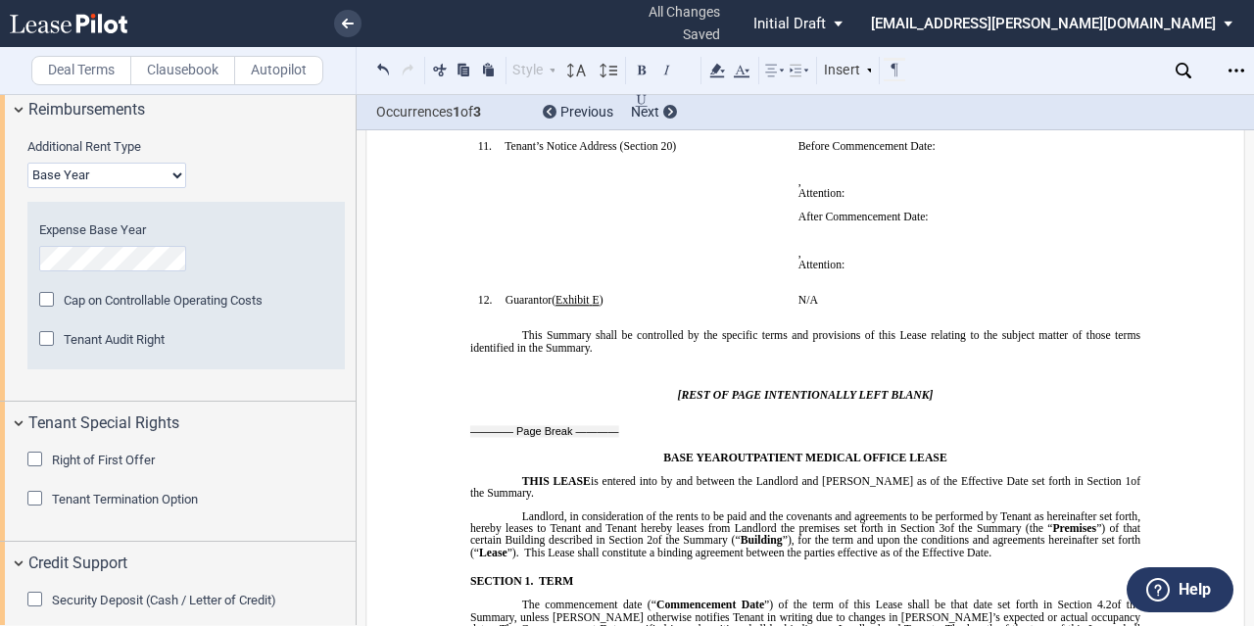
scroll to position [2510, 0]
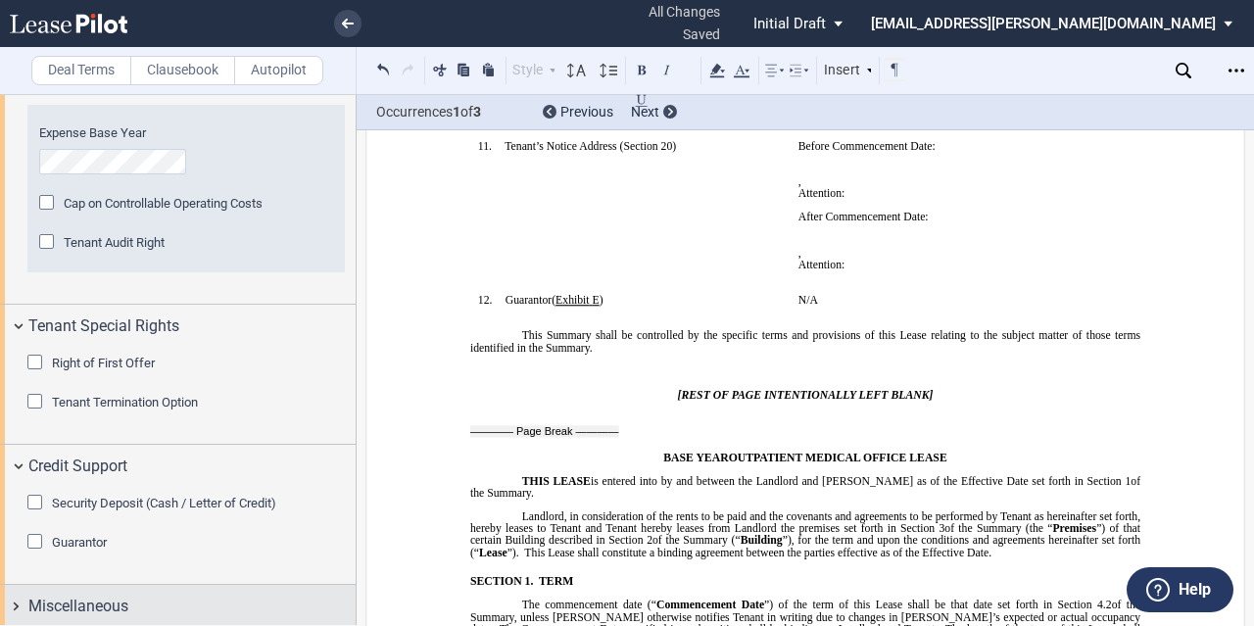
click at [118, 602] on span "Miscellaneous" at bounding box center [78, 607] width 100 height 24
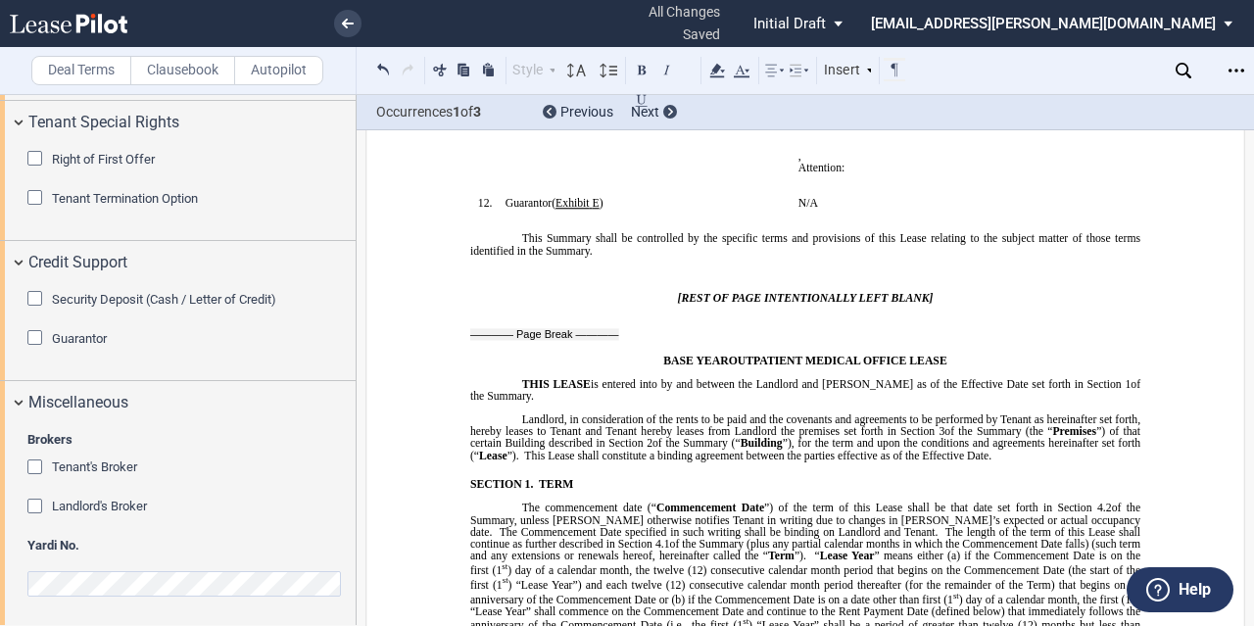
scroll to position [825, 0]
drag, startPoint x: 28, startPoint y: 501, endPoint x: 48, endPoint y: 499, distance: 19.7
click at [28, 502] on div "Landlord's Broker" at bounding box center [37, 509] width 20 height 20
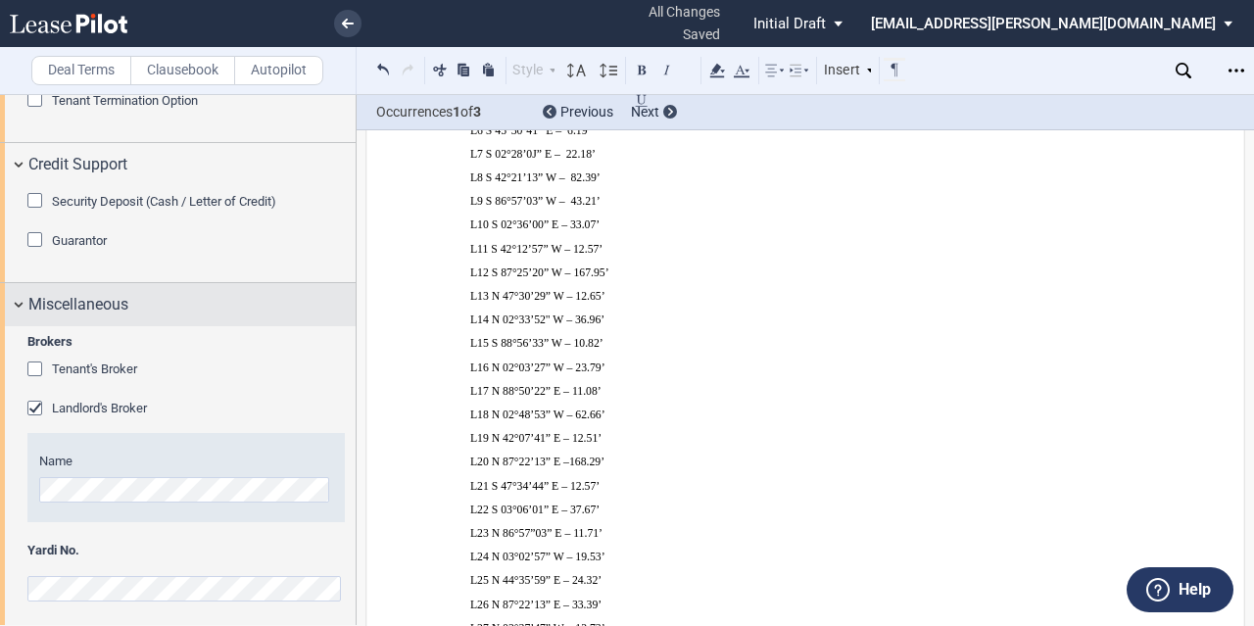
scroll to position [2818, 0]
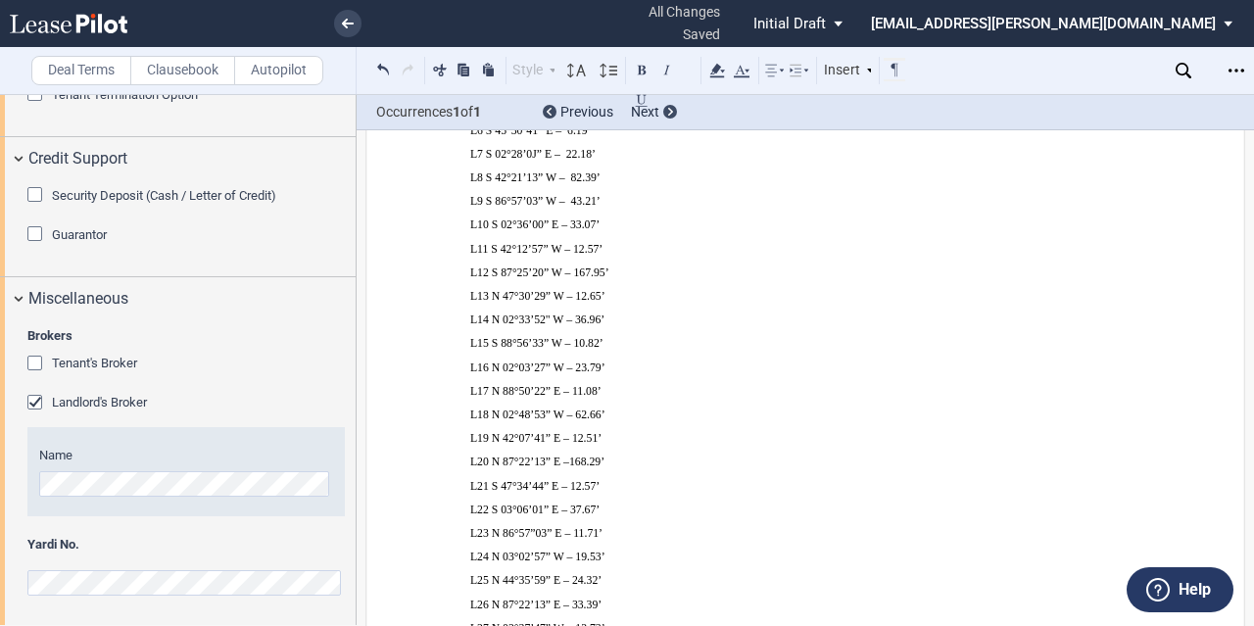
click at [151, 548] on span "Yardi No." at bounding box center [185, 545] width 317 height 18
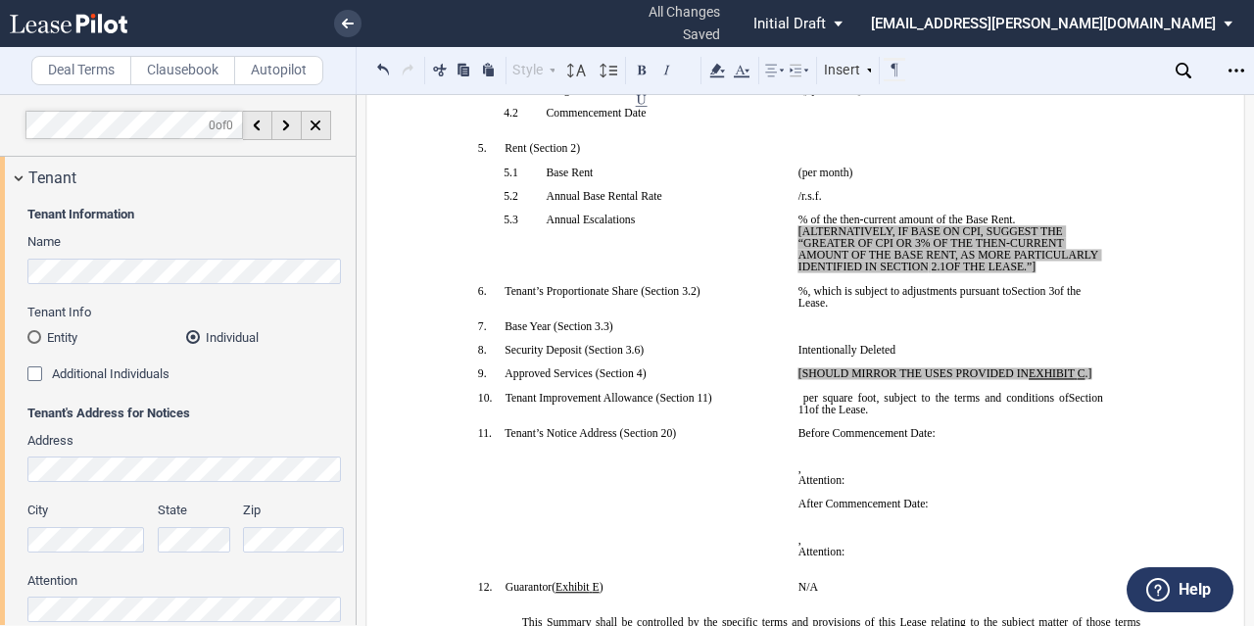
scroll to position [0, 0]
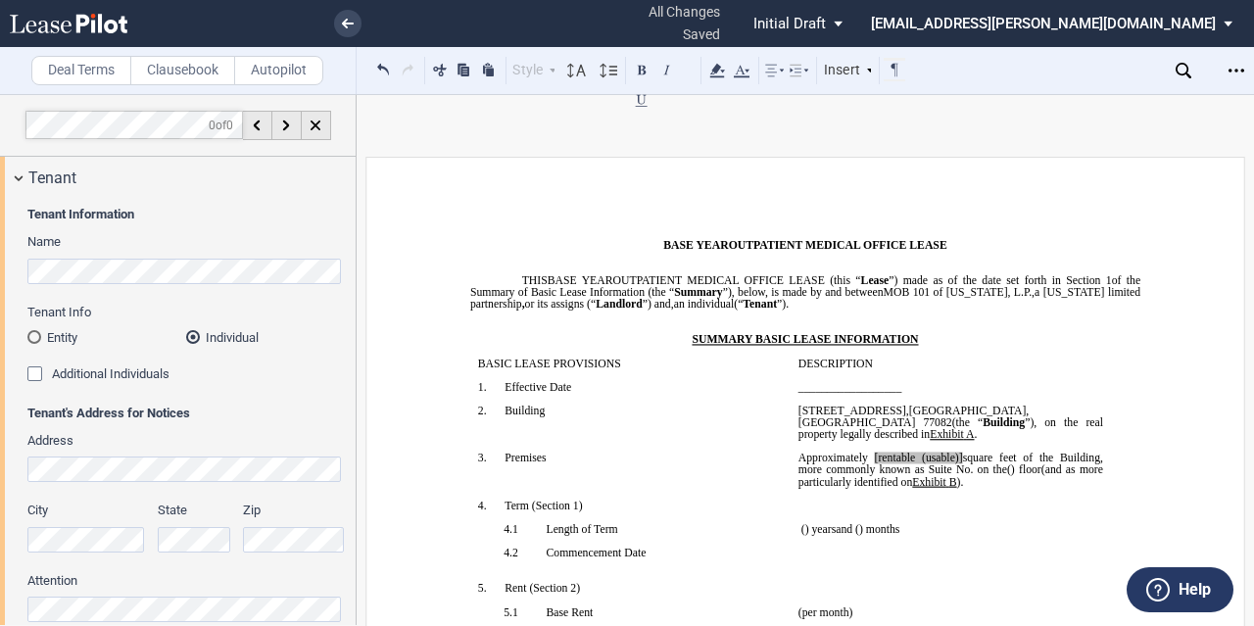
click at [1231, 69] on icon "Open Lease options menu" at bounding box center [1237, 71] width 16 height 16
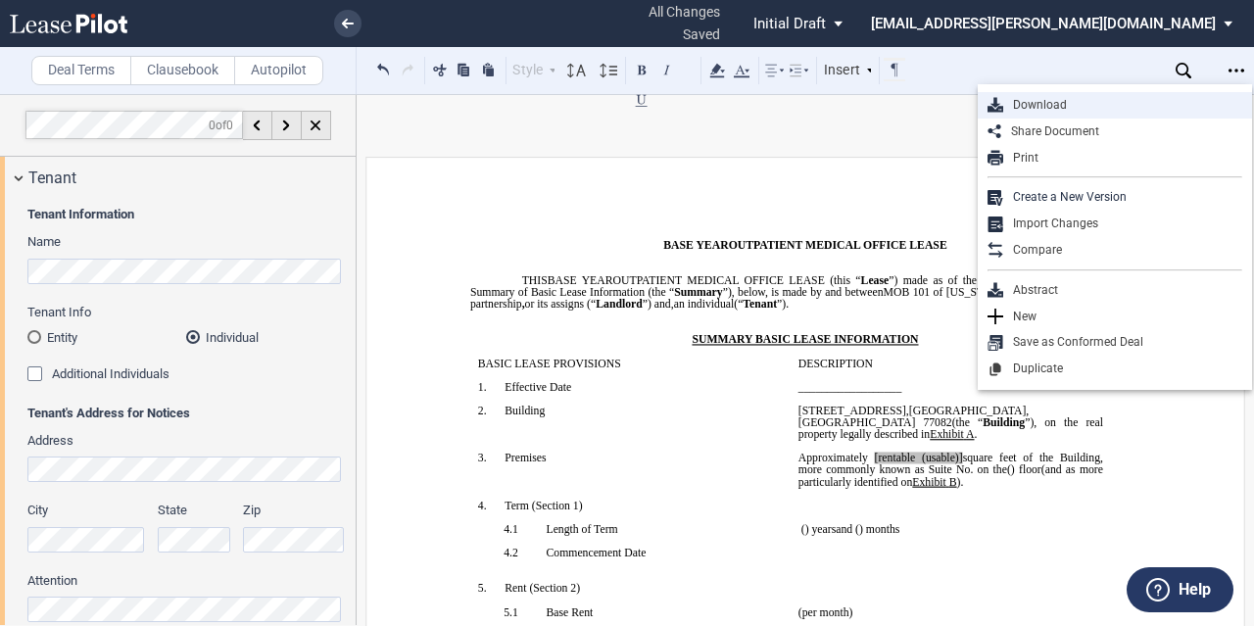
click at [1069, 101] on div "Download" at bounding box center [1122, 105] width 239 height 17
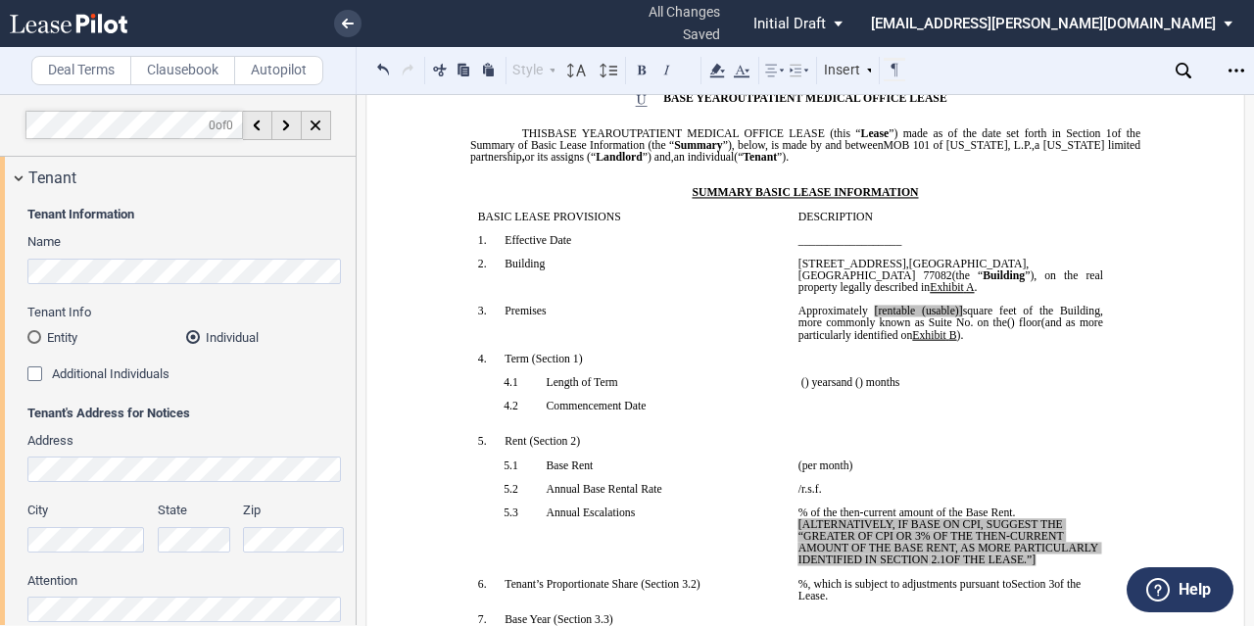
scroll to position [196, 0]
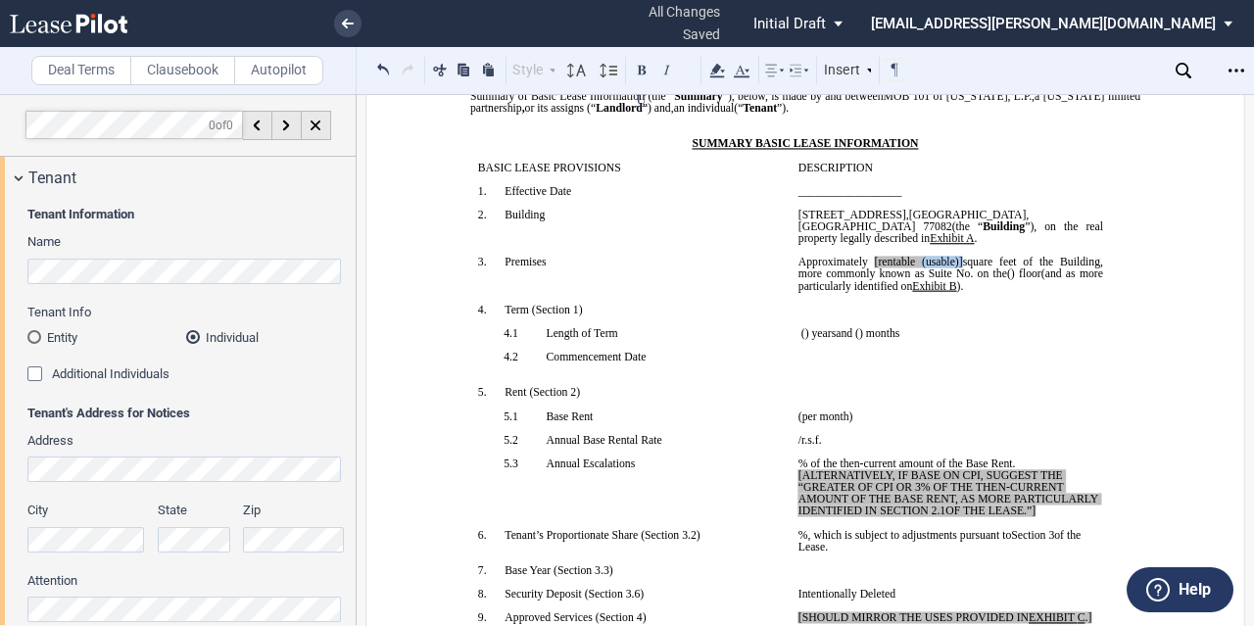
drag, startPoint x: 998, startPoint y: 266, endPoint x: 954, endPoint y: 265, distance: 43.1
click at [954, 265] on span "Approximately ﻿ ﻿ [rentable (usable)] square feet of the Building, more commonl…" at bounding box center [953, 268] width 308 height 24
click at [721, 422] on p "5.1 Base Rent" at bounding box center [656, 417] width 253 height 12
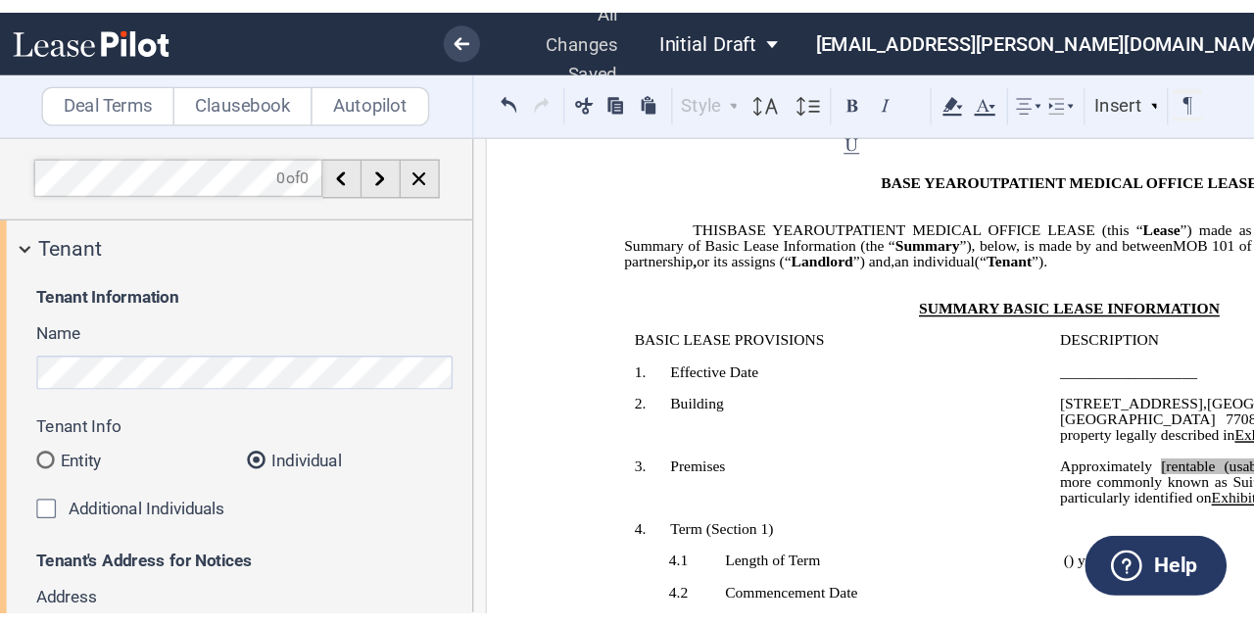
scroll to position [98, 0]
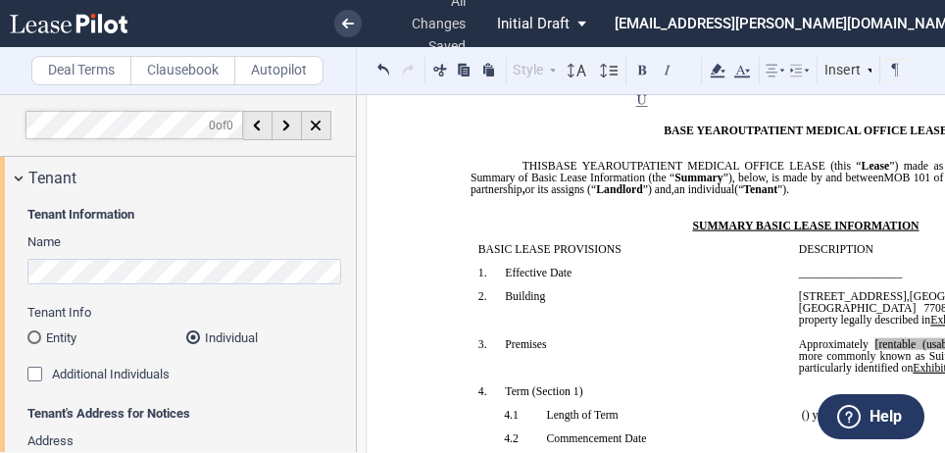
drag, startPoint x: 911, startPoint y: 310, endPoint x: 793, endPoint y: 309, distance: 118.6
click at [799, 302] on span "[STREET_ADDRESS]" at bounding box center [853, 296] width 108 height 12
click at [721, 314] on p "﻿" at bounding box center [630, 308] width 305 height 12
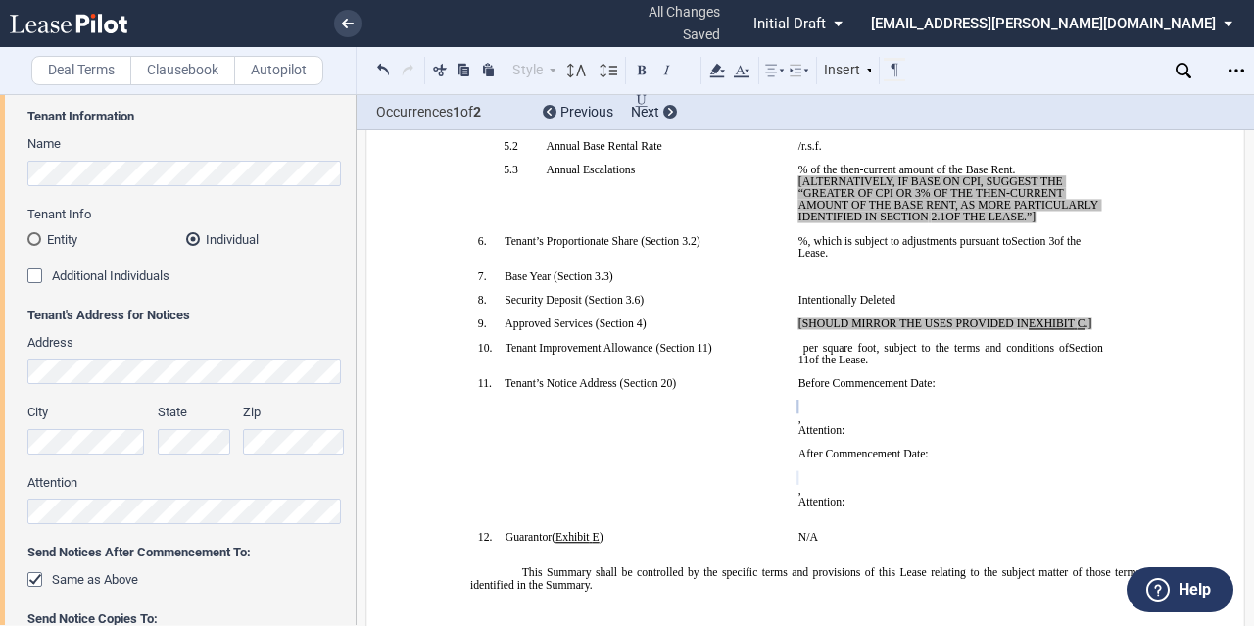
click at [27, 359] on div at bounding box center [27, 359] width 0 height 0
click at [0, 347] on div "Tenant Information Name Tenant Info Entity Individual State of Formation Entity…" at bounding box center [178, 395] width 356 height 588
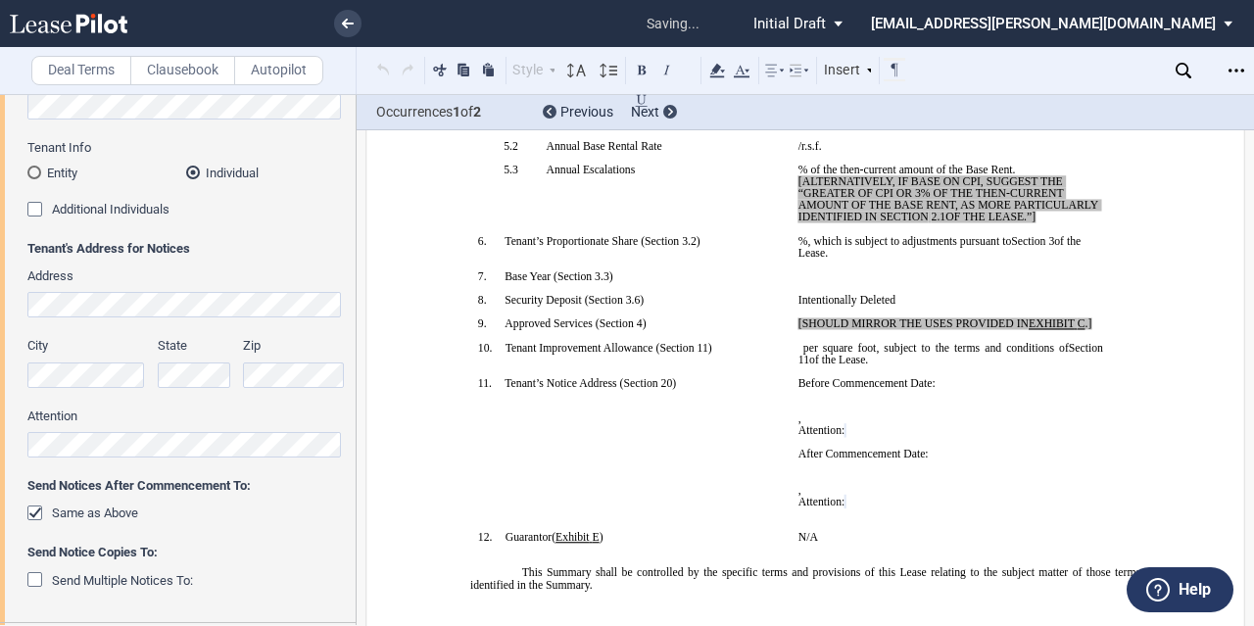
scroll to position [294, 0]
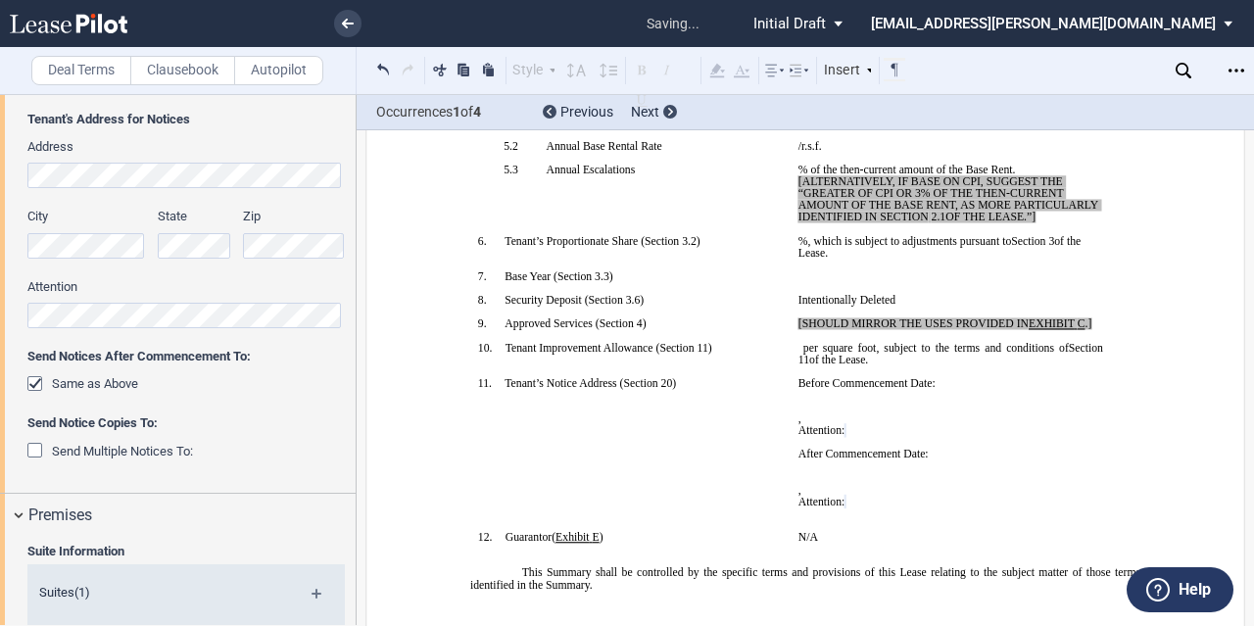
click at [0, 173] on div "Tenant Information Name Tenant Info Entity Individual State of Formation Entity…" at bounding box center [178, 199] width 356 height 588
click at [0, 260] on div "Tenant Information Name Tenant Info Entity Individual State of Formation Entity…" at bounding box center [178, 199] width 356 height 588
click at [196, 242] on div "City State Zip" at bounding box center [186, 243] width 341 height 70
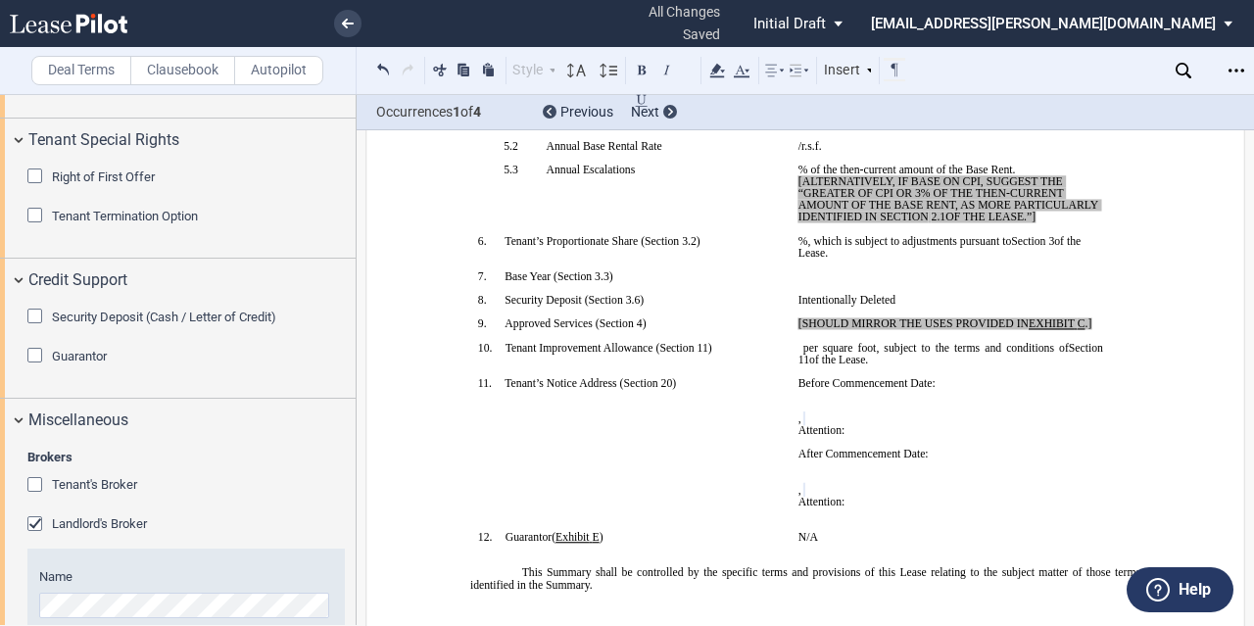
scroll to position [2818, 0]
